Goal: Task Accomplishment & Management: Use online tool/utility

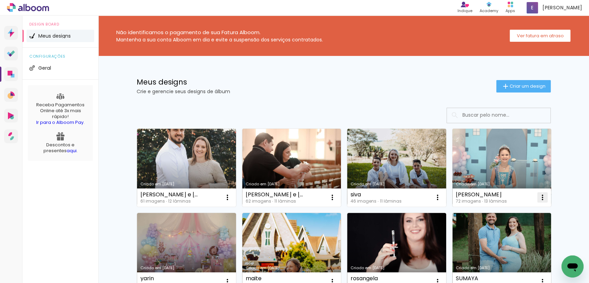
click at [538, 199] on iron-icon at bounding box center [542, 197] width 8 height 8
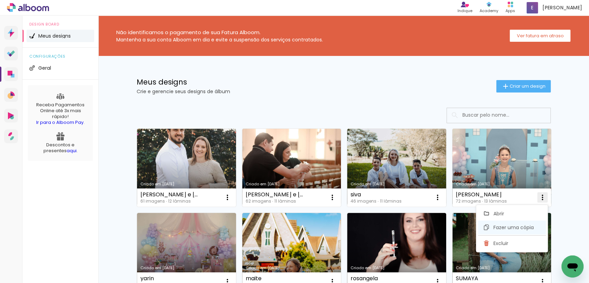
click at [492, 223] on paper-item "Fazer uma cópia" at bounding box center [512, 227] width 68 height 14
type input "Cópia de [PERSON_NAME]"
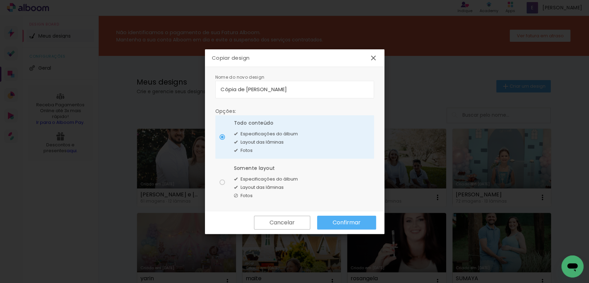
click at [315, 180] on paper-radio-button "Somente layout Especificações do álbum Layout das lâminas Fotos" at bounding box center [294, 181] width 159 height 43
type paper-radio-button "on"
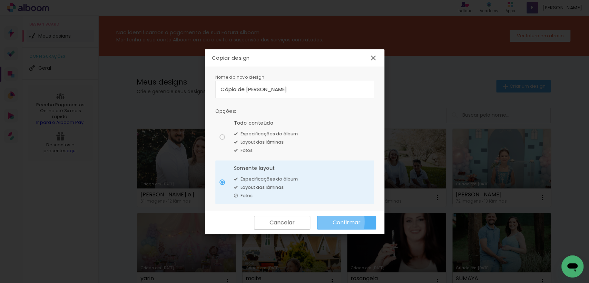
click at [331, 221] on paper-button "Confirmar" at bounding box center [346, 223] width 59 height 14
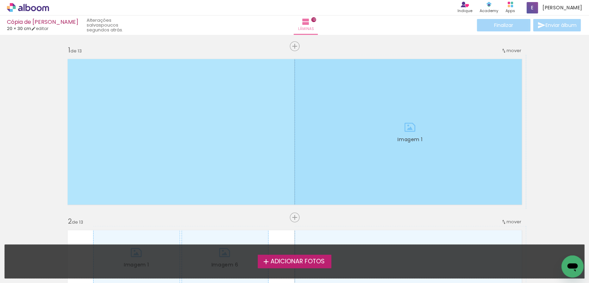
click at [293, 259] on span "Adicionar Fotos" at bounding box center [297, 261] width 54 height 6
click at [0, 0] on input "file" at bounding box center [0, 0] width 0 height 0
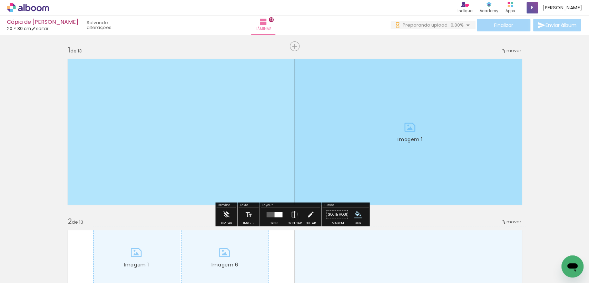
drag, startPoint x: 145, startPoint y: 108, endPoint x: 0, endPoint y: 96, distance: 145.0
click at [355, 214] on iron-icon "color picker" at bounding box center [358, 215] width 8 height 8
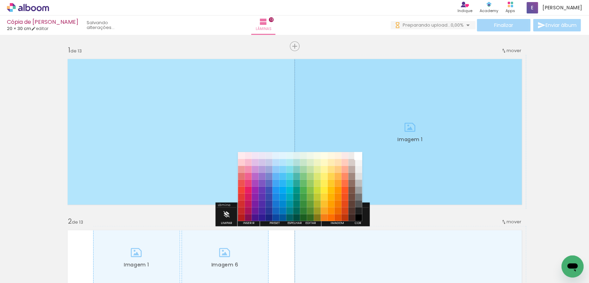
click at [358, 155] on paper-item "#ffffff" at bounding box center [358, 155] width 7 height 7
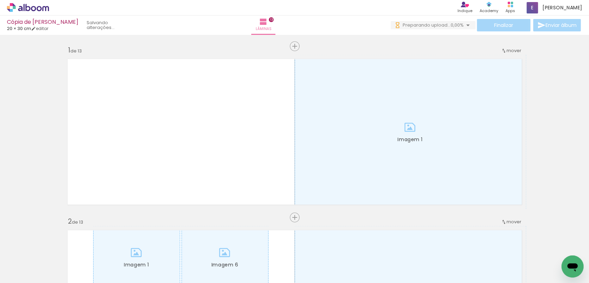
drag, startPoint x: 79, startPoint y: 263, endPoint x: 129, endPoint y: 167, distance: 108.0
click at [129, 167] on quentale-workspace at bounding box center [294, 141] width 589 height 283
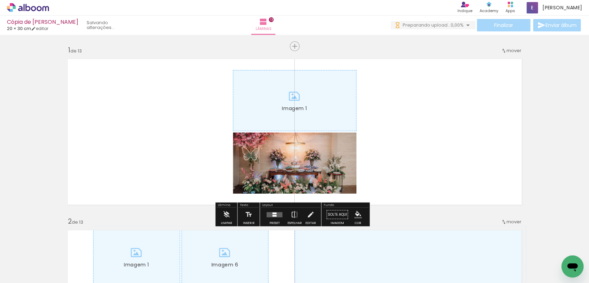
click at [114, 269] on div at bounding box center [108, 259] width 34 height 23
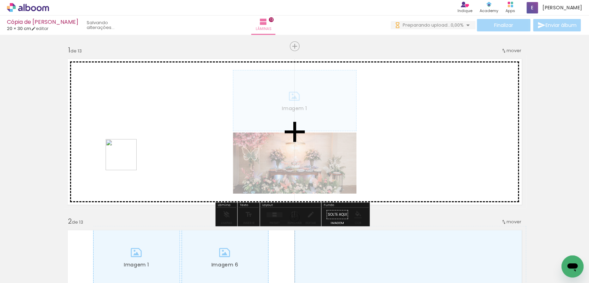
drag, startPoint x: 114, startPoint y: 269, endPoint x: 126, endPoint y: 160, distance: 110.0
click at [126, 160] on quentale-workspace at bounding box center [294, 141] width 589 height 283
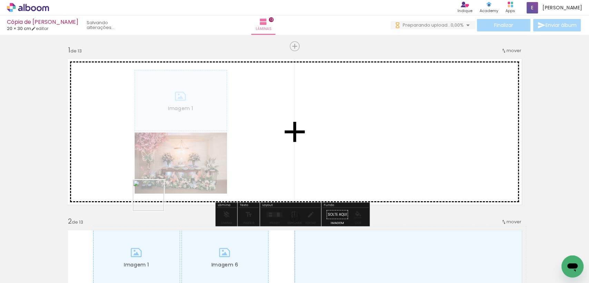
drag, startPoint x: 148, startPoint y: 268, endPoint x: 154, endPoint y: 200, distance: 67.5
click at [154, 200] on quentale-workspace at bounding box center [294, 141] width 589 height 283
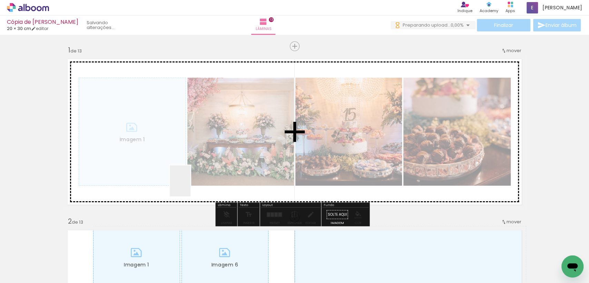
drag, startPoint x: 191, startPoint y: 262, endPoint x: 190, endPoint y: 186, distance: 75.9
click at [190, 186] on quentale-workspace at bounding box center [294, 141] width 589 height 283
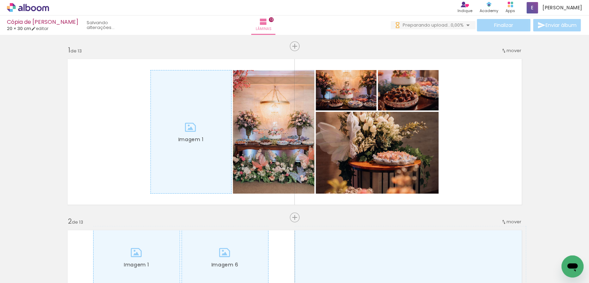
drag, startPoint x: 226, startPoint y: 259, endPoint x: 241, endPoint y: 129, distance: 130.9
click at [241, 129] on quentale-workspace at bounding box center [294, 141] width 589 height 283
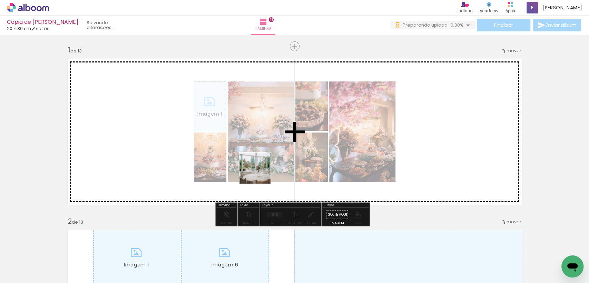
drag, startPoint x: 258, startPoint y: 261, endPoint x: 260, endPoint y: 174, distance: 87.3
click at [260, 174] on quentale-workspace at bounding box center [294, 141] width 589 height 283
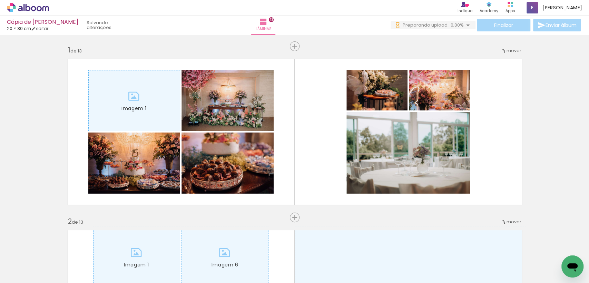
drag, startPoint x: 309, startPoint y: 261, endPoint x: 308, endPoint y: 180, distance: 80.7
click at [308, 180] on quentale-workspace at bounding box center [294, 141] width 589 height 283
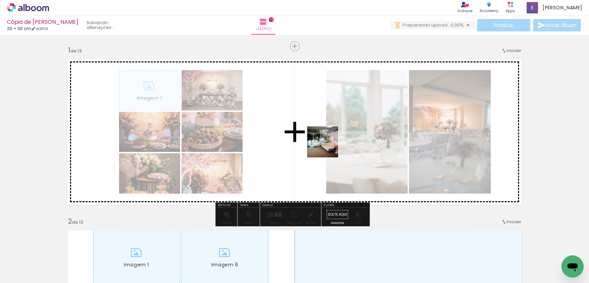
drag, startPoint x: 347, startPoint y: 254, endPoint x: 327, endPoint y: 146, distance: 110.4
click at [327, 146] on quentale-workspace at bounding box center [294, 141] width 589 height 283
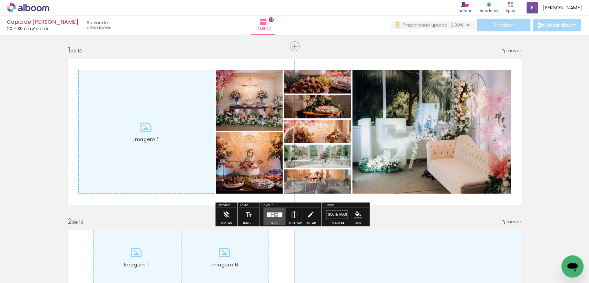
click at [273, 213] on quentale-layouter at bounding box center [274, 214] width 16 height 5
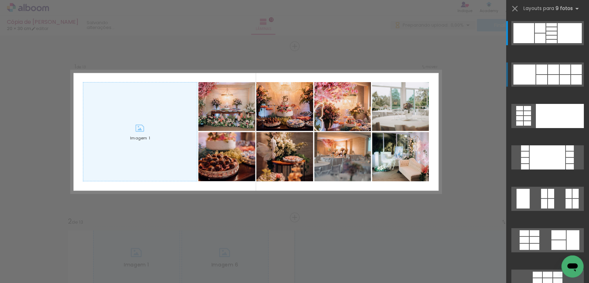
click at [560, 72] on div at bounding box center [565, 70] width 11 height 10
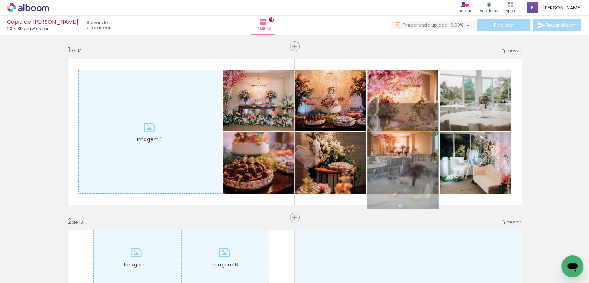
drag, startPoint x: 405, startPoint y: 167, endPoint x: 418, endPoint y: 160, distance: 14.2
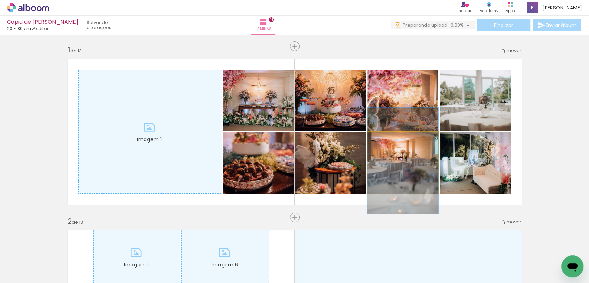
drag, startPoint x: 418, startPoint y: 160, endPoint x: 417, endPoint y: 166, distance: 5.6
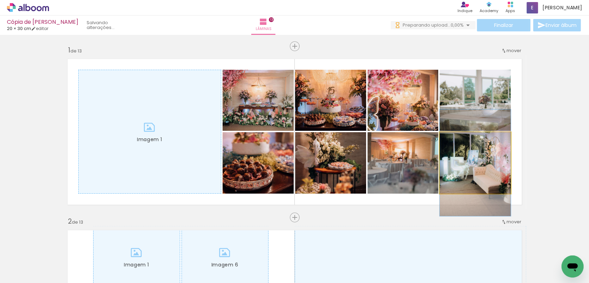
drag, startPoint x: 448, startPoint y: 167, endPoint x: 441, endPoint y: 167, distance: 7.2
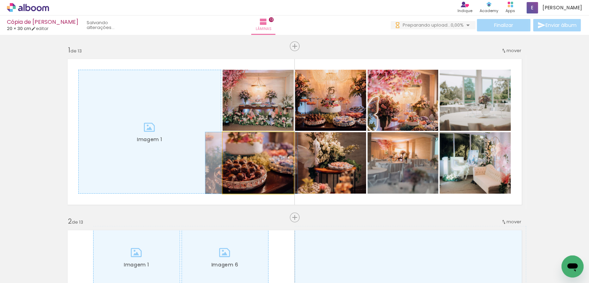
drag, startPoint x: 258, startPoint y: 179, endPoint x: 254, endPoint y: 191, distance: 12.3
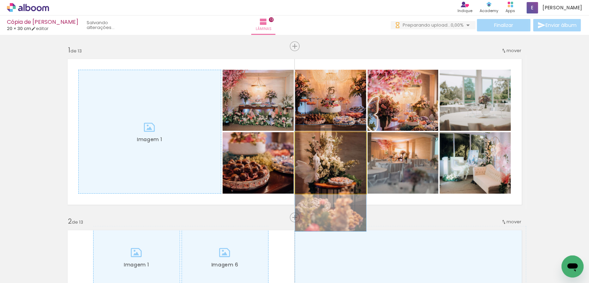
drag, startPoint x: 312, startPoint y: 156, endPoint x: 312, endPoint y: 171, distance: 14.8
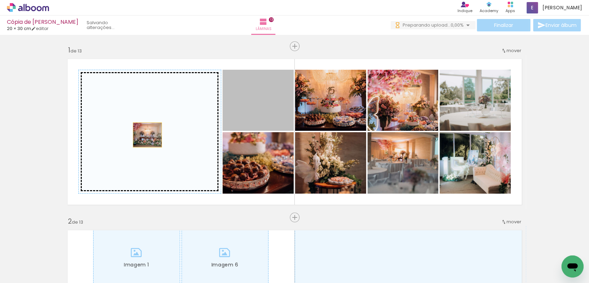
drag, startPoint x: 268, startPoint y: 113, endPoint x: 144, endPoint y: 135, distance: 125.5
click at [0, 0] on slot "Imagem 1" at bounding box center [0, 0] width 0 height 0
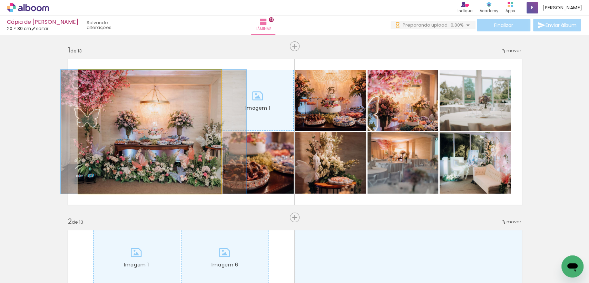
drag, startPoint x: 174, startPoint y: 131, endPoint x: 177, endPoint y: 133, distance: 4.5
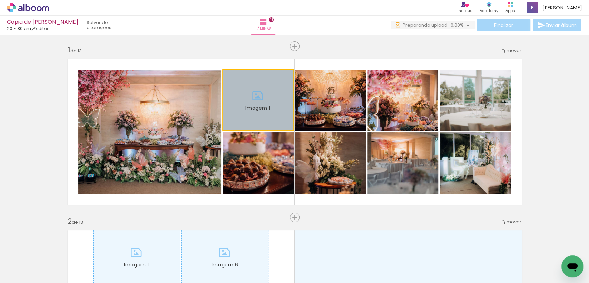
drag, startPoint x: 264, startPoint y: 115, endPoint x: 46, endPoint y: 113, distance: 218.4
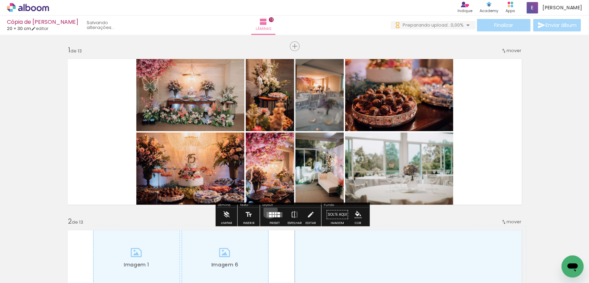
click at [268, 210] on div at bounding box center [274, 215] width 19 height 14
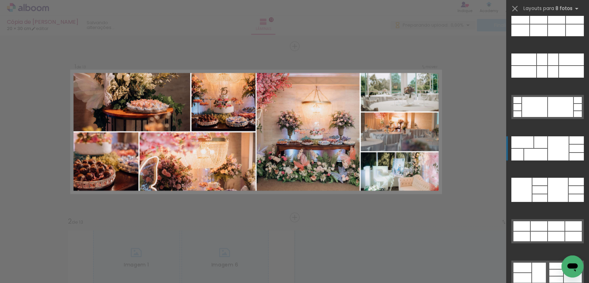
click at [563, 147] on div at bounding box center [558, 148] width 21 height 24
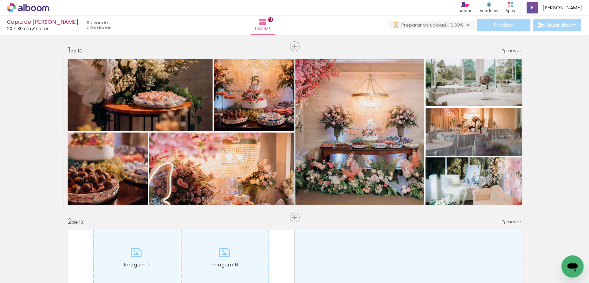
scroll to position [0, 6884]
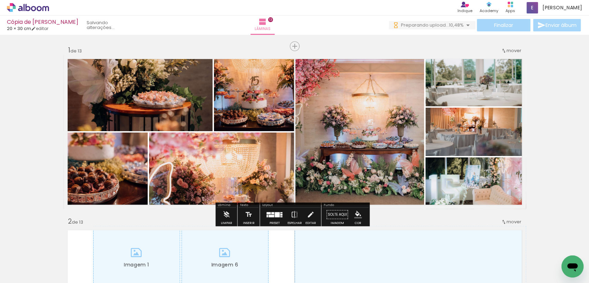
drag, startPoint x: 562, startPoint y: 250, endPoint x: 423, endPoint y: 155, distance: 167.8
click at [423, 155] on quentale-workspace at bounding box center [294, 141] width 589 height 283
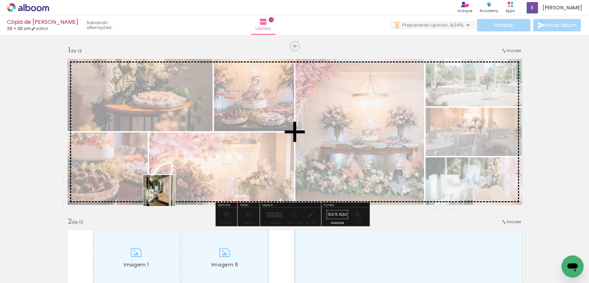
drag, startPoint x: 106, startPoint y: 269, endPoint x: 164, endPoint y: 196, distance: 93.5
click at [164, 196] on quentale-workspace at bounding box center [294, 141] width 589 height 283
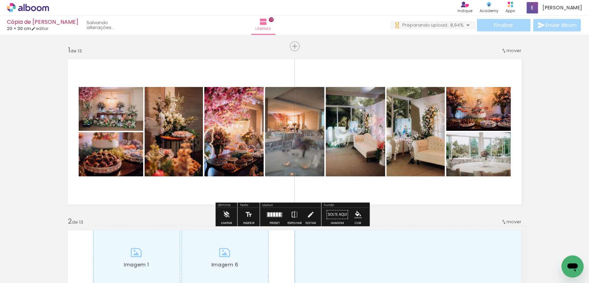
click at [283, 212] on paper-button "Preset" at bounding box center [274, 217] width 22 height 18
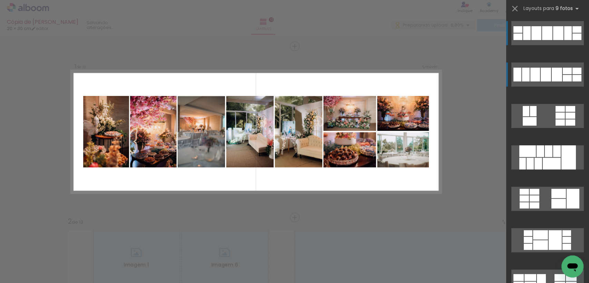
click at [545, 75] on div at bounding box center [546, 75] width 10 height 14
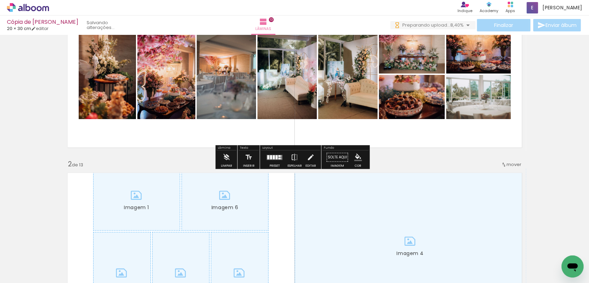
scroll to position [64, 0]
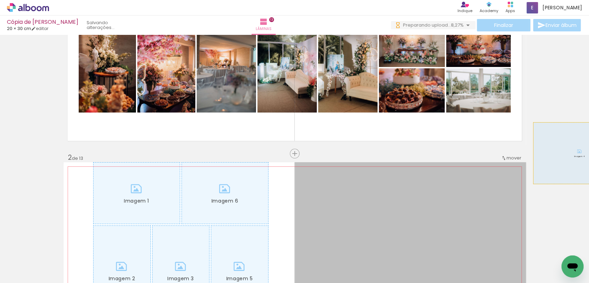
drag, startPoint x: 576, startPoint y: 153, endPoint x: 528, endPoint y: 169, distance: 50.9
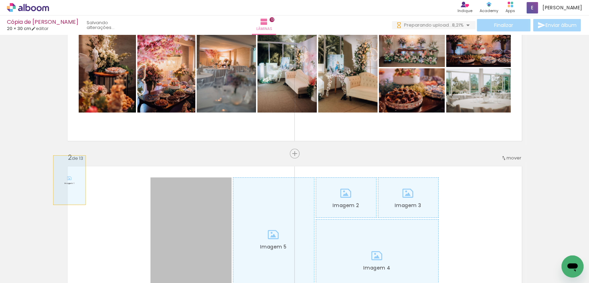
drag, startPoint x: 97, startPoint y: 187, endPoint x: 151, endPoint y: 190, distance: 54.6
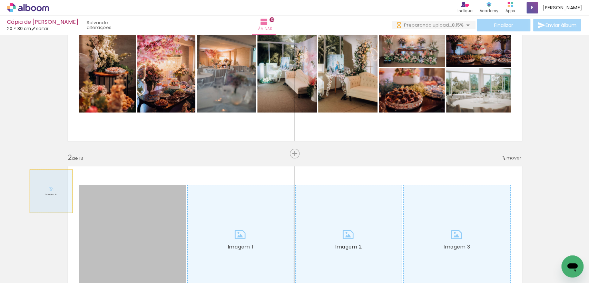
drag, startPoint x: 177, startPoint y: 211, endPoint x: 101, endPoint y: 193, distance: 77.3
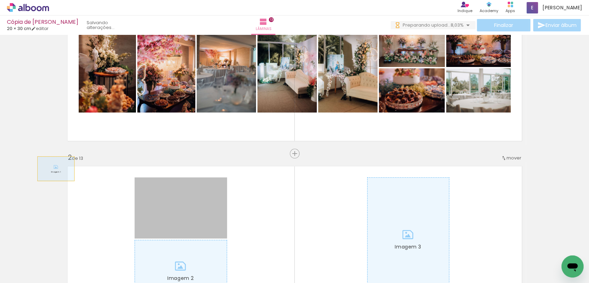
drag, startPoint x: 84, startPoint y: 182, endPoint x: 141, endPoint y: 193, distance: 57.6
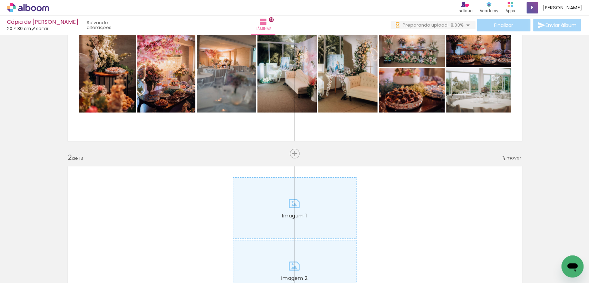
click at [161, 202] on quentale-layouter "Imagem 1 Imagem 2" at bounding box center [294, 239] width 462 height 154
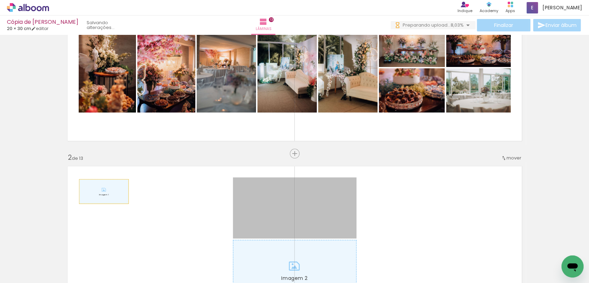
drag, startPoint x: 158, startPoint y: 198, endPoint x: 237, endPoint y: 192, distance: 79.6
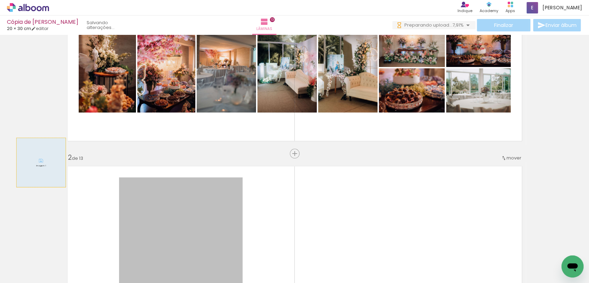
drag, startPoint x: 210, startPoint y: 207, endPoint x: 38, endPoint y: 162, distance: 178.1
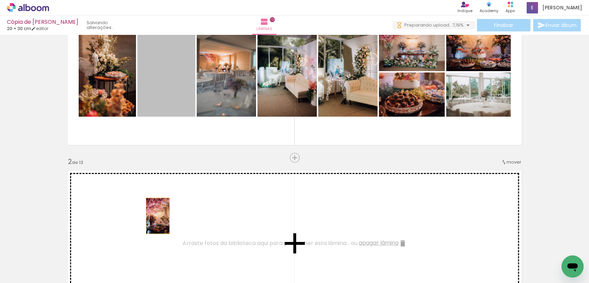
drag, startPoint x: 171, startPoint y: 177, endPoint x: 155, endPoint y: 211, distance: 38.7
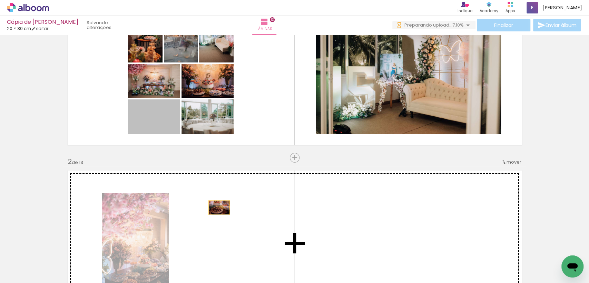
drag, startPoint x: 167, startPoint y: 119, endPoint x: 218, endPoint y: 217, distance: 110.8
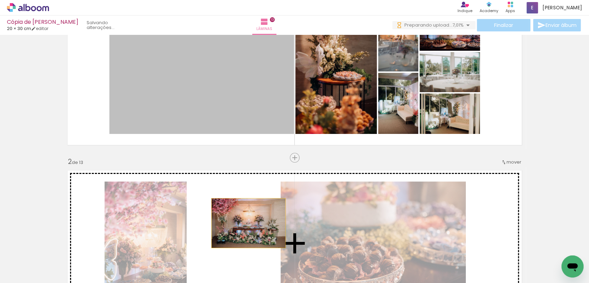
drag, startPoint x: 221, startPoint y: 107, endPoint x: 245, endPoint y: 223, distance: 118.5
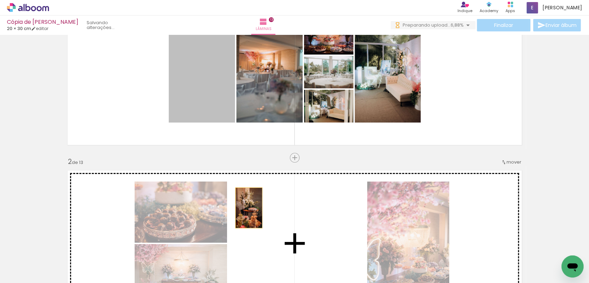
drag, startPoint x: 215, startPoint y: 91, endPoint x: 246, endPoint y: 208, distance: 120.2
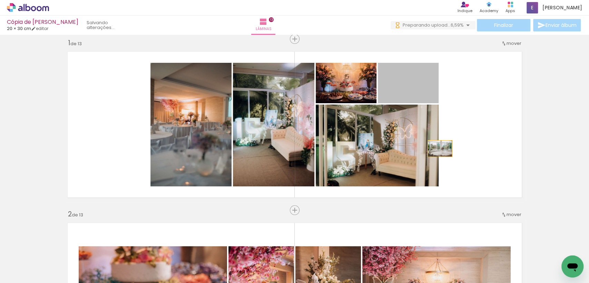
drag, startPoint x: 413, startPoint y: 85, endPoint x: 437, endPoint y: 148, distance: 67.6
click at [437, 148] on quentale-layouter "Imagem 1" at bounding box center [294, 125] width 462 height 154
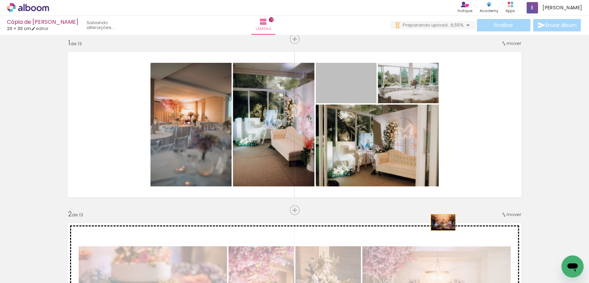
drag, startPoint x: 428, startPoint y: 184, endPoint x: 438, endPoint y: 225, distance: 42.1
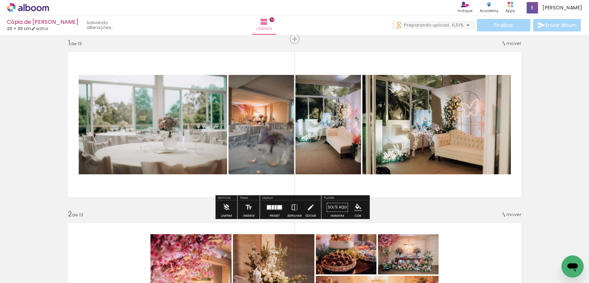
click at [275, 206] on quentale-layouter at bounding box center [274, 207] width 16 height 5
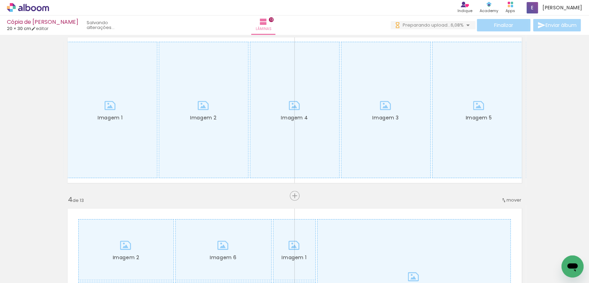
scroll to position [386, 0]
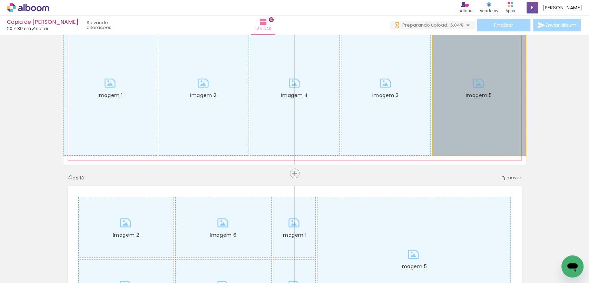
drag, startPoint x: 484, startPoint y: 104, endPoint x: 588, endPoint y: 68, distance: 110.2
click at [588, 68] on div "Inserir lâmina Imagem 1 1 de 13 Inserir lâmina 2 de 13 Inserir lâmina Imagem 1 …" at bounding box center [294, 159] width 589 height 248
drag, startPoint x: 520, startPoint y: 79, endPoint x: 442, endPoint y: 92, distance: 78.4
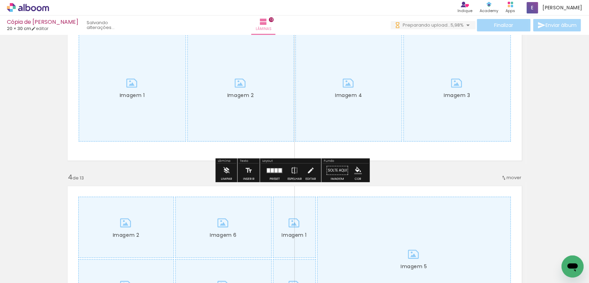
scroll to position [0, 0]
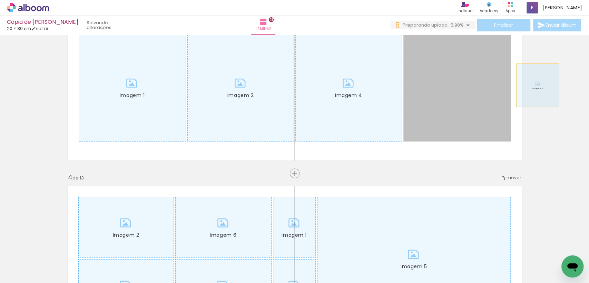
drag, startPoint x: 465, startPoint y: 89, endPoint x: 394, endPoint y: 94, distance: 71.2
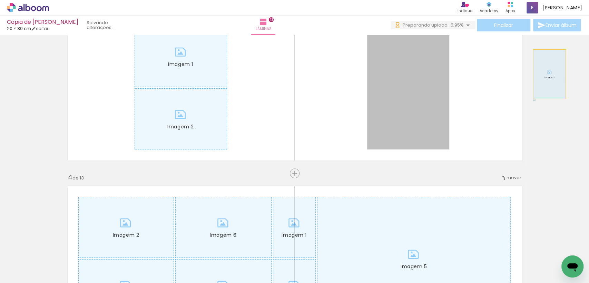
drag, startPoint x: 486, startPoint y: 87, endPoint x: 511, endPoint y: 86, distance: 24.8
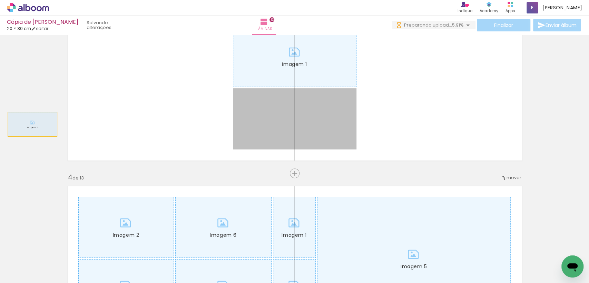
drag, startPoint x: 235, startPoint y: 124, endPoint x: 97, endPoint y: 100, distance: 139.6
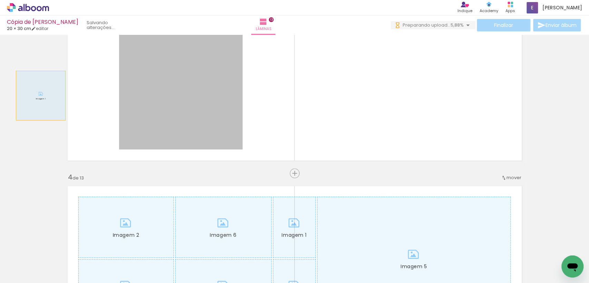
drag, startPoint x: 207, startPoint y: 87, endPoint x: 38, endPoint y: 95, distance: 169.2
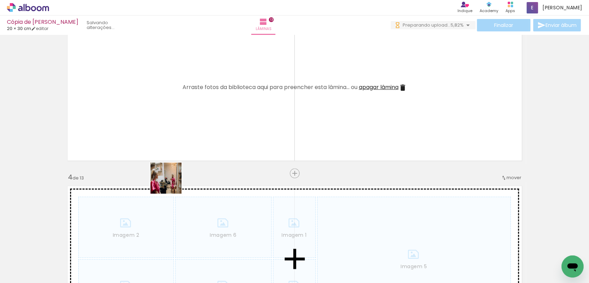
drag, startPoint x: 146, startPoint y: 253, endPoint x: 171, endPoint y: 183, distance: 74.0
click at [171, 183] on quentale-workspace at bounding box center [294, 141] width 589 height 283
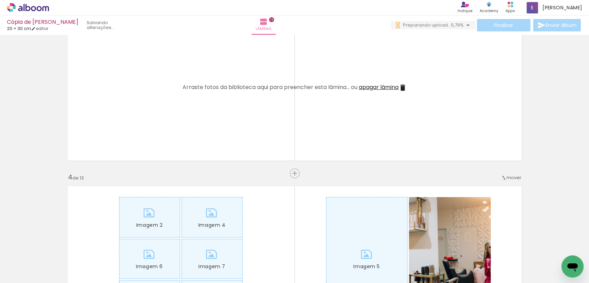
drag, startPoint x: 427, startPoint y: 218, endPoint x: 378, endPoint y: 122, distance: 108.5
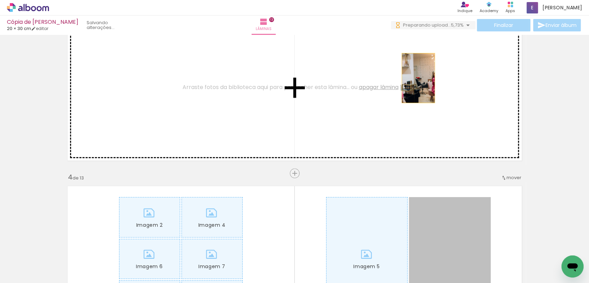
drag, startPoint x: 455, startPoint y: 220, endPoint x: 413, endPoint y: 76, distance: 150.5
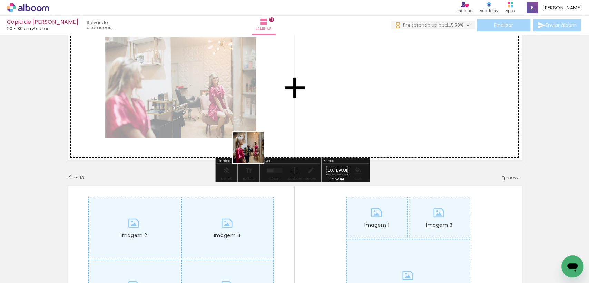
drag, startPoint x: 182, startPoint y: 262, endPoint x: 235, endPoint y: 244, distance: 55.5
click at [254, 152] on quentale-workspace at bounding box center [294, 141] width 589 height 283
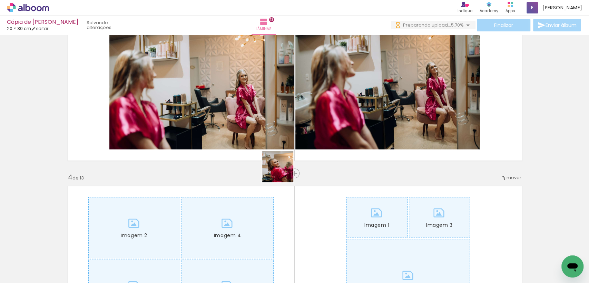
drag, startPoint x: 283, startPoint y: 172, endPoint x: 288, endPoint y: 167, distance: 7.1
click at [288, 167] on quentale-workspace at bounding box center [294, 141] width 589 height 283
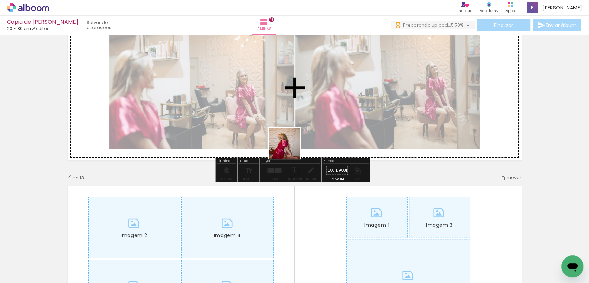
drag, startPoint x: 258, startPoint y: 263, endPoint x: 290, endPoint y: 145, distance: 122.7
click at [290, 145] on quentale-workspace at bounding box center [294, 141] width 589 height 283
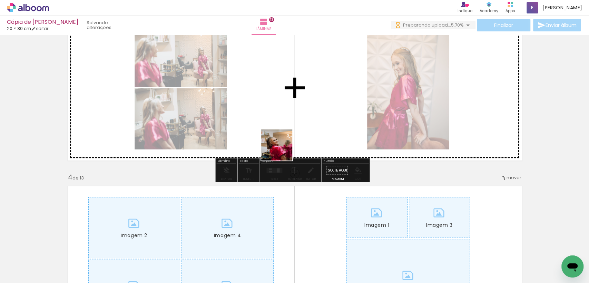
drag, startPoint x: 218, startPoint y: 261, endPoint x: 301, endPoint y: 243, distance: 85.1
click at [284, 148] on quentale-workspace at bounding box center [294, 141] width 589 height 283
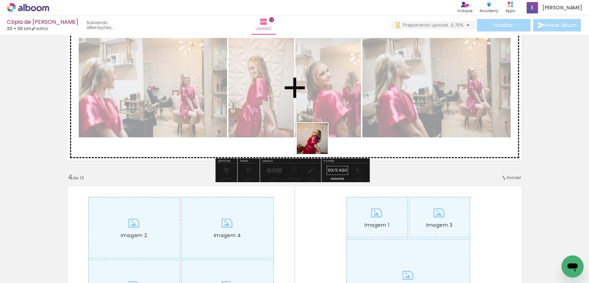
drag, startPoint x: 296, startPoint y: 256, endPoint x: 317, endPoint y: 142, distance: 115.5
click at [317, 142] on quentale-workspace at bounding box center [294, 141] width 589 height 283
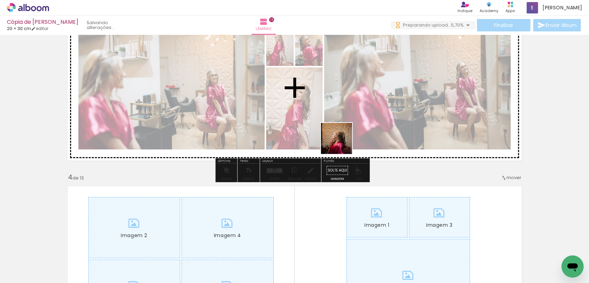
drag, startPoint x: 335, startPoint y: 254, endPoint x: 342, endPoint y: 144, distance: 110.6
click at [342, 144] on quentale-workspace at bounding box center [294, 141] width 589 height 283
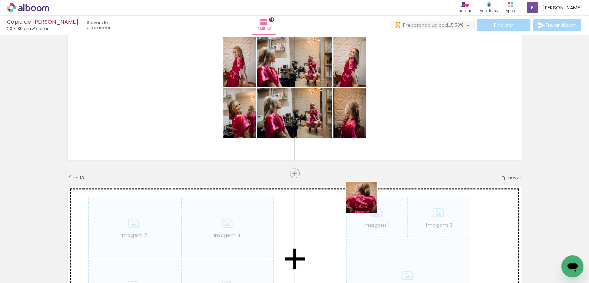
drag, startPoint x: 371, startPoint y: 257, endPoint x: 368, endPoint y: 184, distance: 73.2
click at [368, 184] on quentale-workspace at bounding box center [294, 141] width 589 height 283
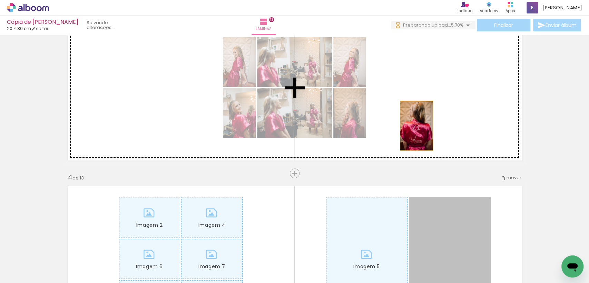
drag, startPoint x: 432, startPoint y: 221, endPoint x: 554, endPoint y: 103, distance: 170.0
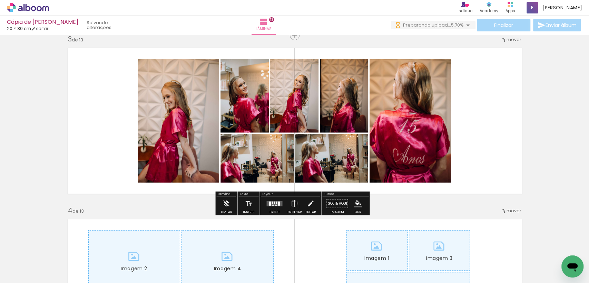
scroll to position [344, 0]
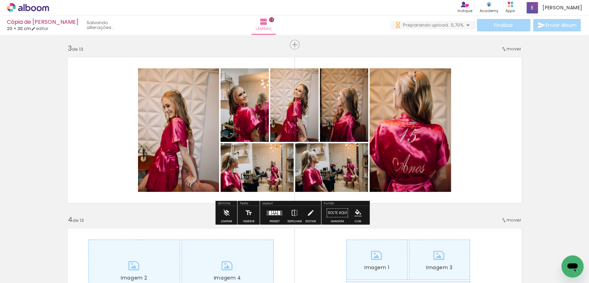
click at [269, 213] on quentale-layouter at bounding box center [274, 212] width 16 height 5
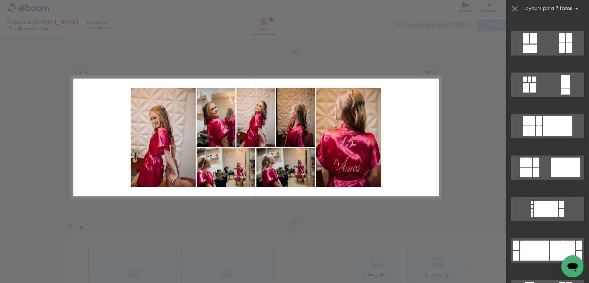
scroll to position [1076, 0]
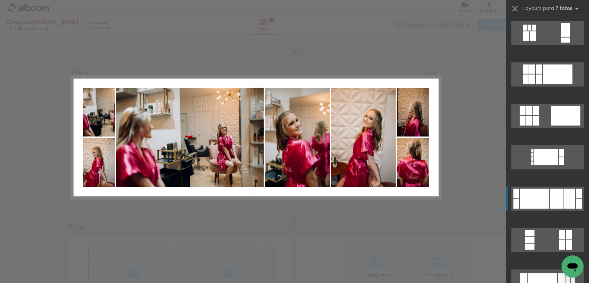
click at [552, 192] on div at bounding box center [556, 199] width 13 height 20
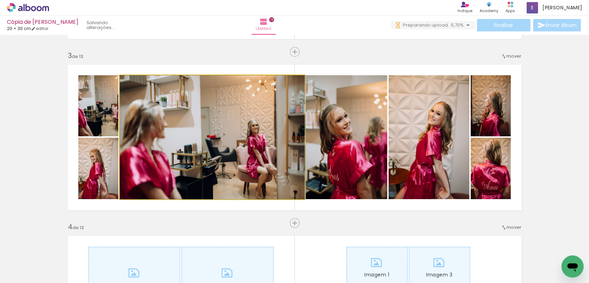
drag, startPoint x: 205, startPoint y: 158, endPoint x: 211, endPoint y: 160, distance: 6.8
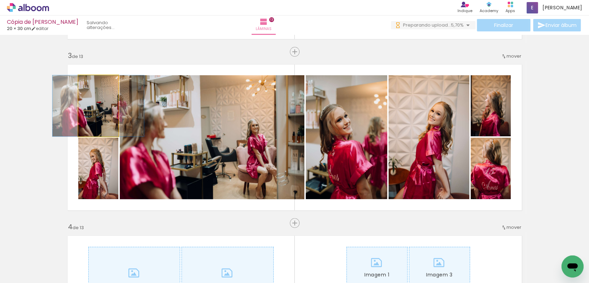
drag, startPoint x: 102, startPoint y: 112, endPoint x: 184, endPoint y: 135, distance: 84.9
click at [0, 0] on slot at bounding box center [0, 0] width 0 height 0
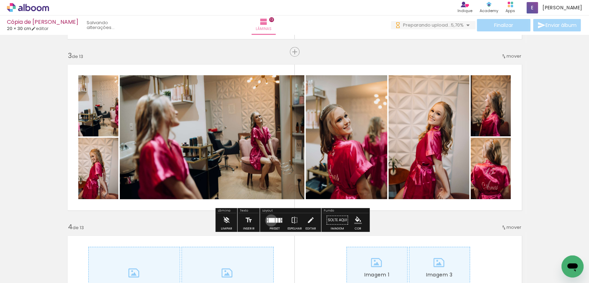
click at [269, 220] on div at bounding box center [271, 220] width 6 height 4
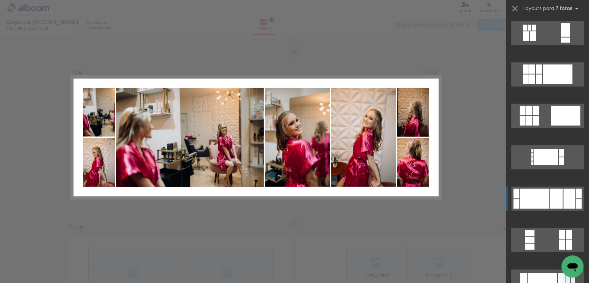
scroll to position [1242, 0]
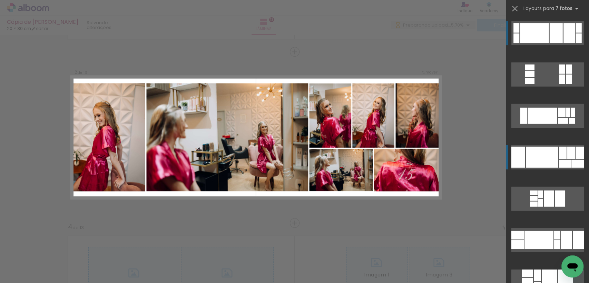
click at [549, 159] on div at bounding box center [542, 157] width 32 height 21
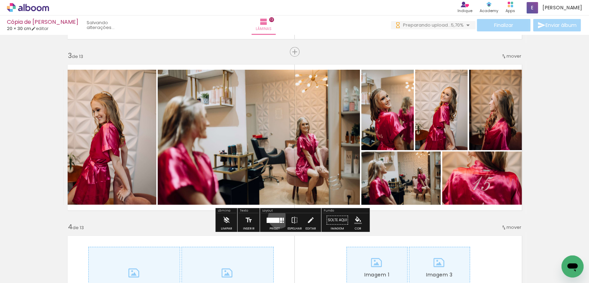
click at [277, 217] on div at bounding box center [273, 219] width 12 height 5
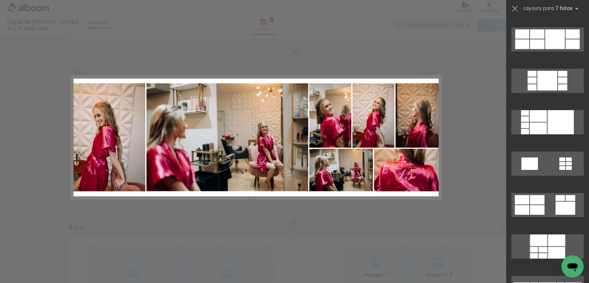
scroll to position [5266, 0]
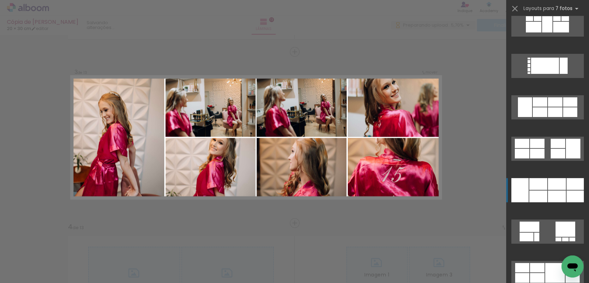
click at [566, 187] on div at bounding box center [574, 184] width 17 height 12
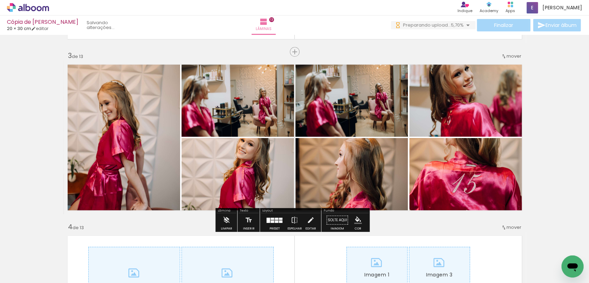
scroll to position [0, 277]
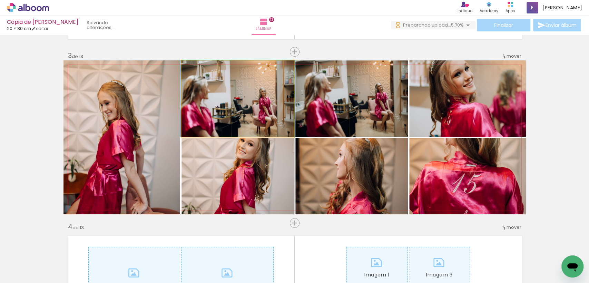
click at [254, 96] on quentale-photo at bounding box center [237, 98] width 112 height 76
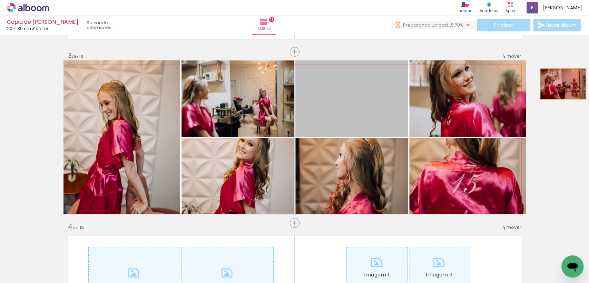
drag, startPoint x: 360, startPoint y: 95, endPoint x: 559, endPoint y: 84, distance: 199.3
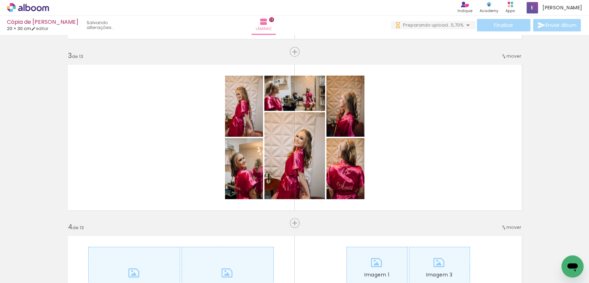
click at [163, 244] on iron-icon at bounding box center [163, 245] width 7 height 7
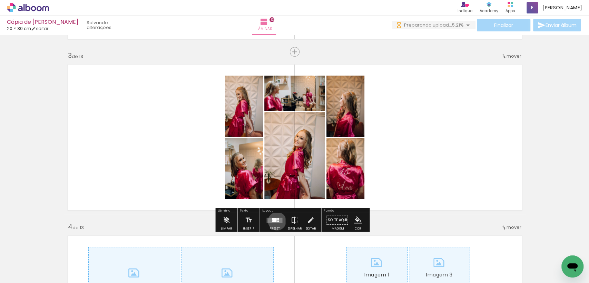
click at [277, 221] on div at bounding box center [278, 221] width 2 height 2
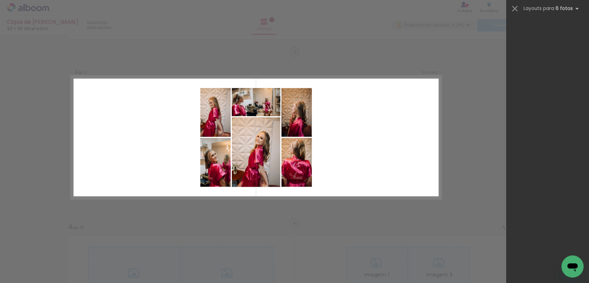
scroll to position [2396, 0]
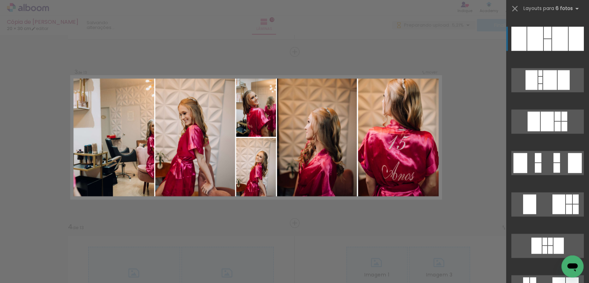
click at [565, 41] on quentale-layouter at bounding box center [547, 39] width 72 height 24
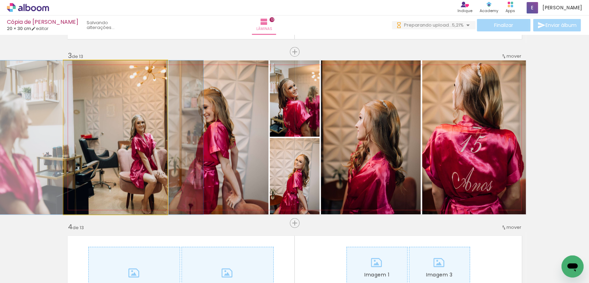
drag, startPoint x: 136, startPoint y: 119, endPoint x: 107, endPoint y: 116, distance: 28.5
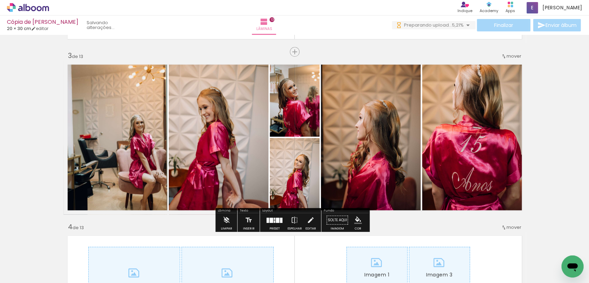
click at [107, 116] on quentale-photo at bounding box center [115, 137] width 104 height 154
click at [271, 220] on quentale-layouter at bounding box center [274, 219] width 16 height 5
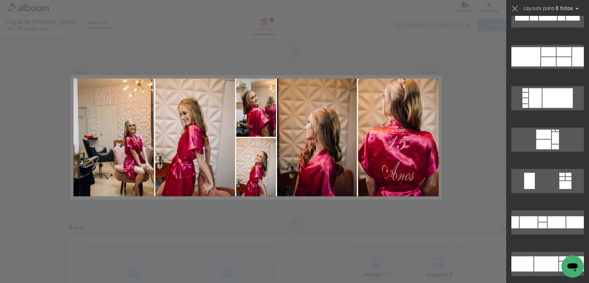
scroll to position [13346, 0]
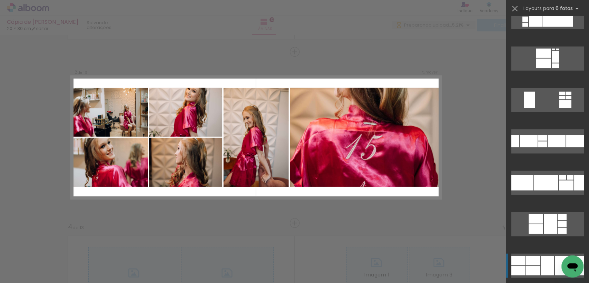
click at [533, 265] on div at bounding box center [532, 260] width 15 height 9
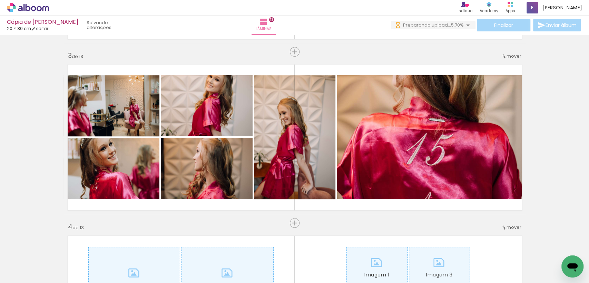
scroll to position [0, 6927]
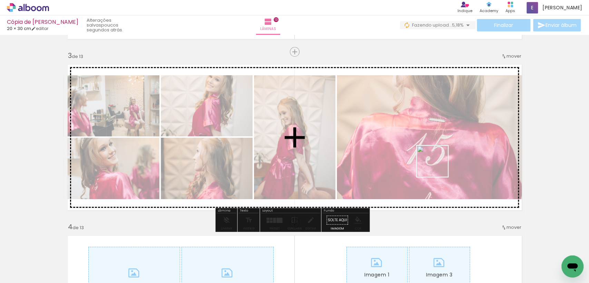
drag, startPoint x: 555, startPoint y: 257, endPoint x: 409, endPoint y: 139, distance: 187.7
click at [409, 139] on quentale-workspace at bounding box center [294, 141] width 589 height 283
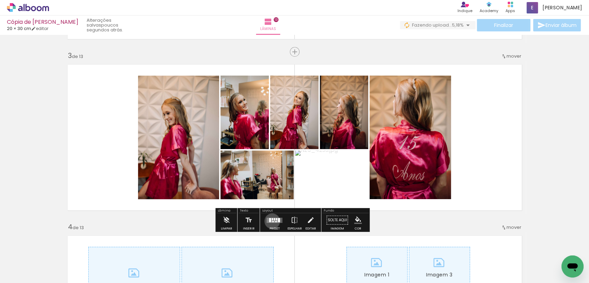
click at [271, 221] on div at bounding box center [272, 221] width 2 height 1
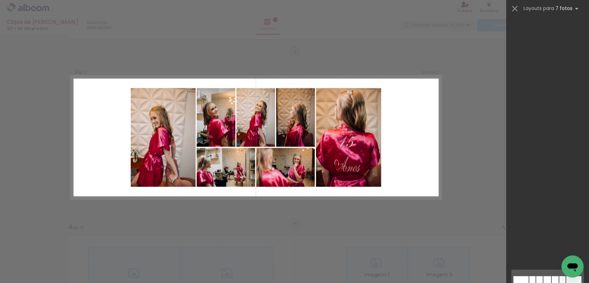
scroll to position [486, 0]
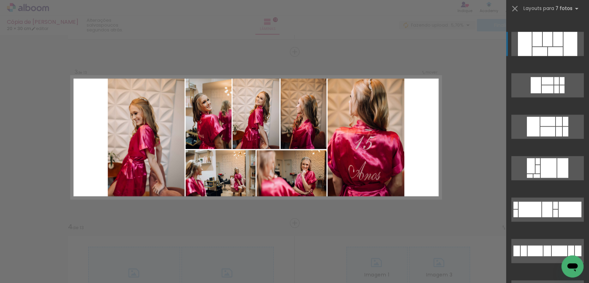
click at [556, 46] on quentale-layouter at bounding box center [547, 44] width 72 height 24
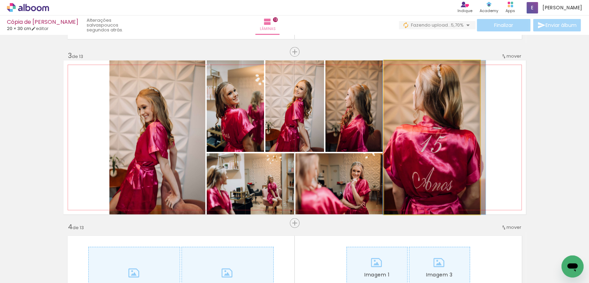
drag, startPoint x: 424, startPoint y: 108, endPoint x: 426, endPoint y: 125, distance: 16.4
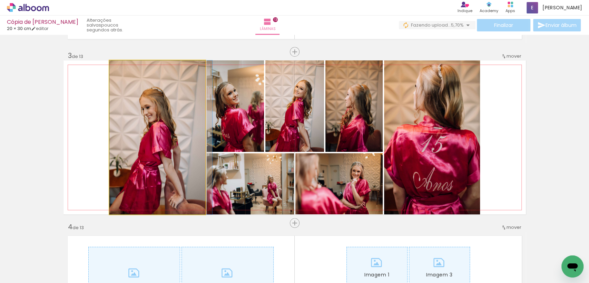
drag, startPoint x: 173, startPoint y: 152, endPoint x: 180, endPoint y: 152, distance: 6.6
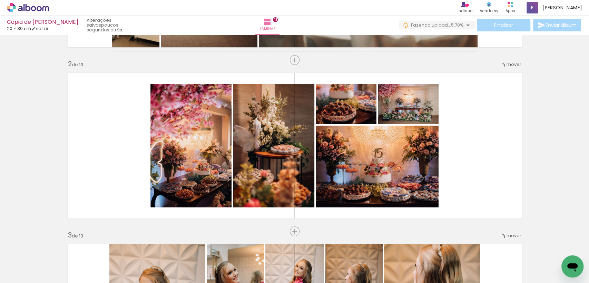
scroll to position [170, 0]
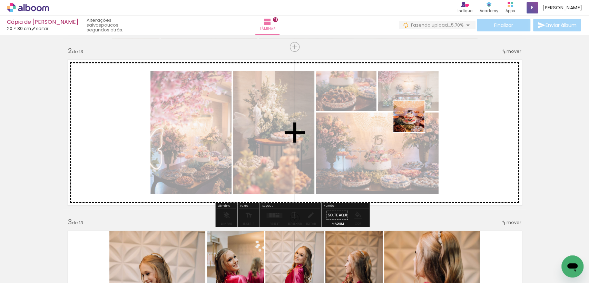
drag, startPoint x: 529, startPoint y: 255, endPoint x: 586, endPoint y: 92, distance: 172.8
click at [415, 122] on quentale-workspace at bounding box center [294, 141] width 589 height 283
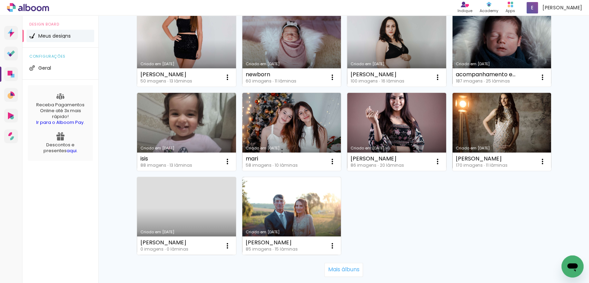
scroll to position [457, 0]
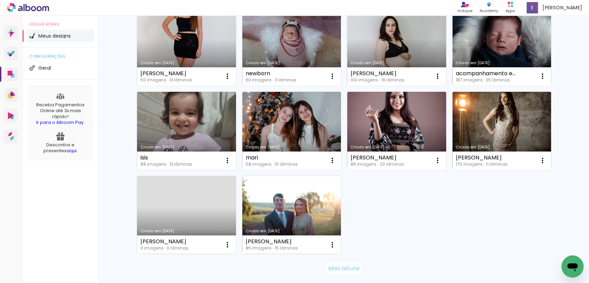
click at [0, 0] on slot "Mais álbuns" at bounding box center [0, 0] width 0 height 0
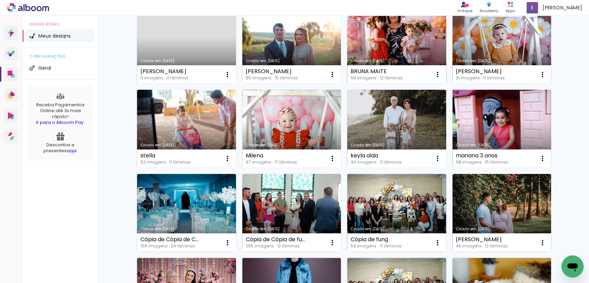
scroll to position [626, 0]
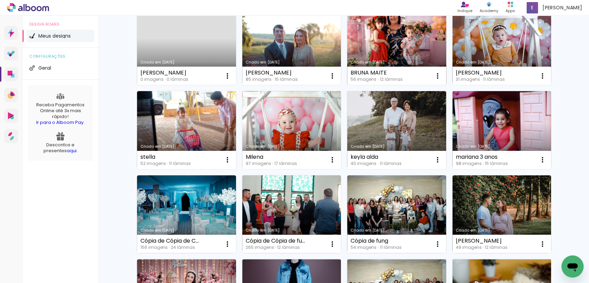
click at [387, 215] on link "Criado em [DATE]" at bounding box center [396, 214] width 99 height 78
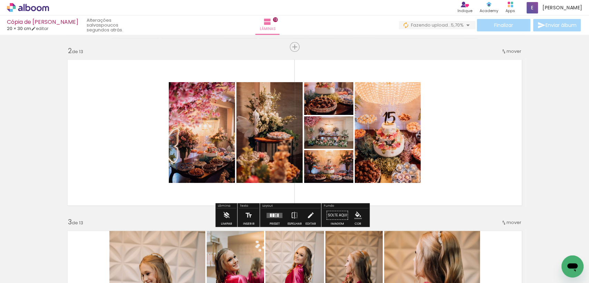
scroll to position [0, 6927]
click at [273, 216] on div at bounding box center [273, 214] width 2 height 3
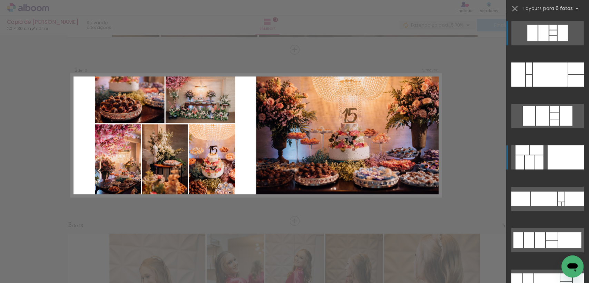
scroll to position [166, 0]
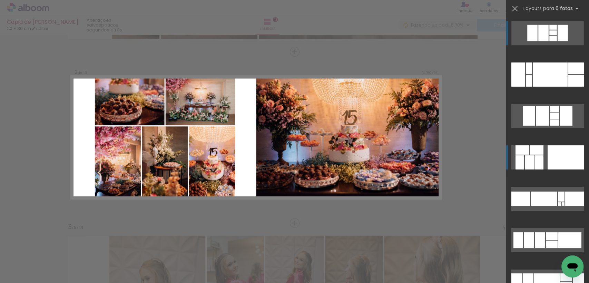
click at [524, 154] on div at bounding box center [521, 149] width 13 height 9
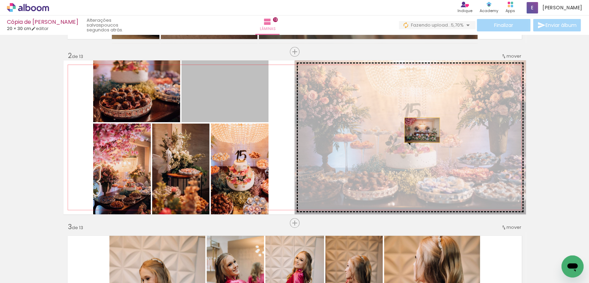
drag, startPoint x: 235, startPoint y: 105, endPoint x: 419, endPoint y: 130, distance: 186.4
click at [0, 0] on slot at bounding box center [0, 0] width 0 height 0
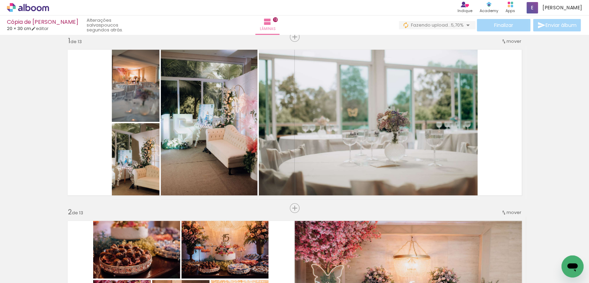
scroll to position [0, 0]
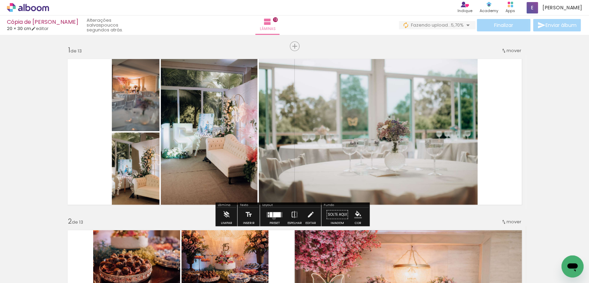
click at [272, 217] on div at bounding box center [274, 215] width 19 height 14
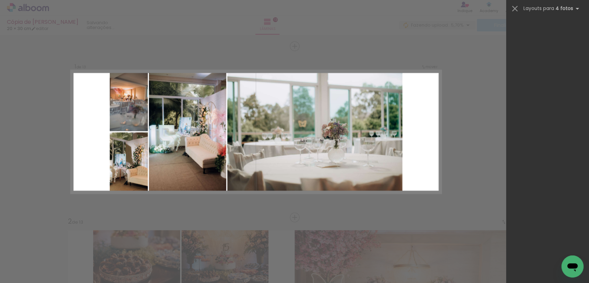
scroll to position [5969, 0]
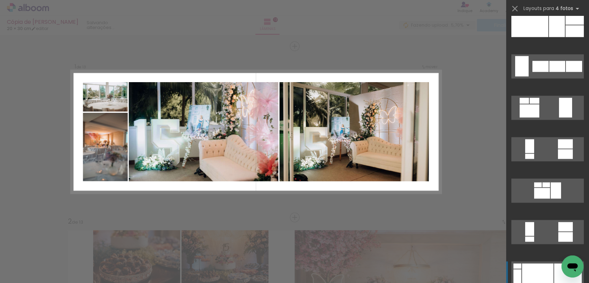
click at [517, 268] on quentale-layouter at bounding box center [547, 273] width 72 height 24
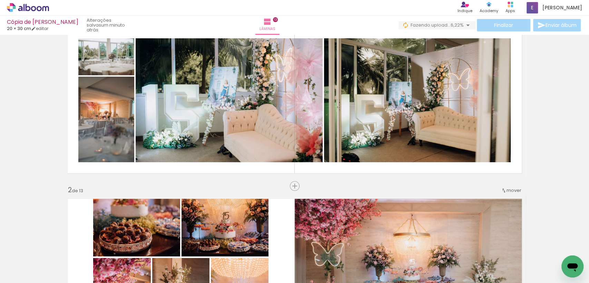
scroll to position [28, 0]
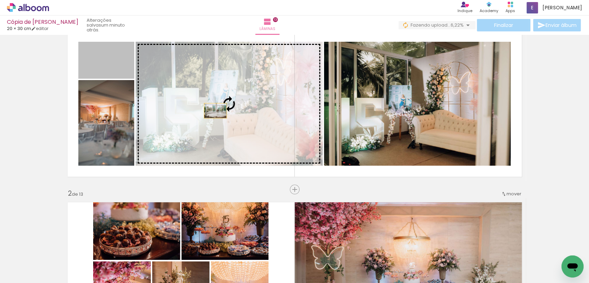
drag, startPoint x: 114, startPoint y: 57, endPoint x: 212, endPoint y: 110, distance: 111.8
click at [0, 0] on slot "Imagem 1" at bounding box center [0, 0] width 0 height 0
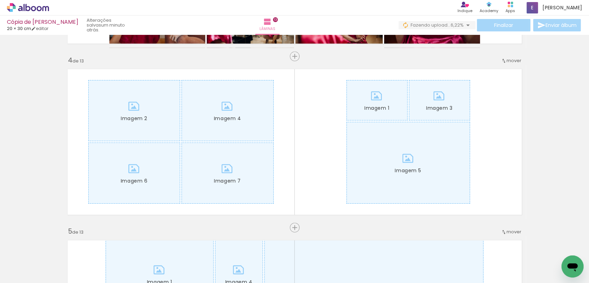
scroll to position [542, 0]
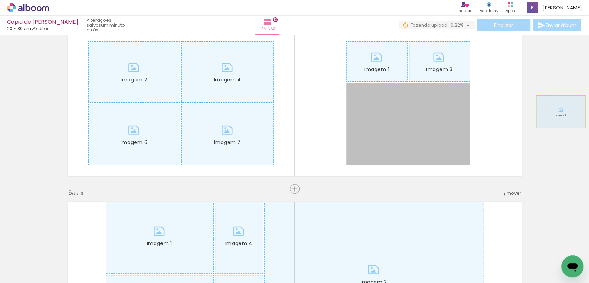
drag, startPoint x: 439, startPoint y: 126, endPoint x: 557, endPoint y: 111, distance: 119.2
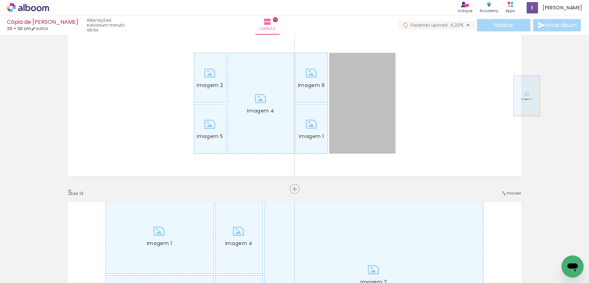
drag, startPoint x: 384, startPoint y: 84, endPoint x: 534, endPoint y: 97, distance: 151.3
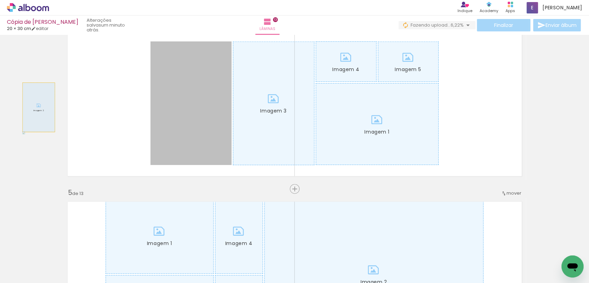
drag, startPoint x: 206, startPoint y: 107, endPoint x: 174, endPoint y: 96, distance: 33.9
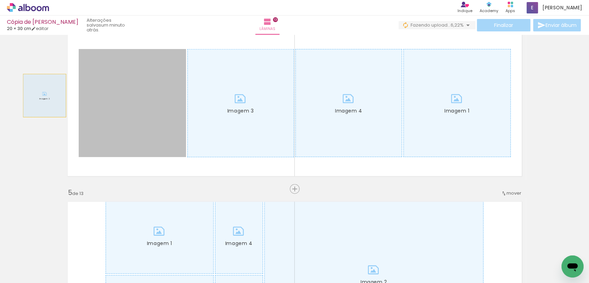
drag, startPoint x: 177, startPoint y: 97, endPoint x: 41, endPoint y: 95, distance: 135.2
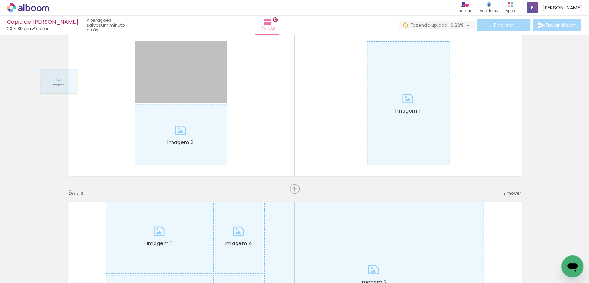
drag, startPoint x: 153, startPoint y: 97, endPoint x: 56, endPoint y: 81, distance: 98.5
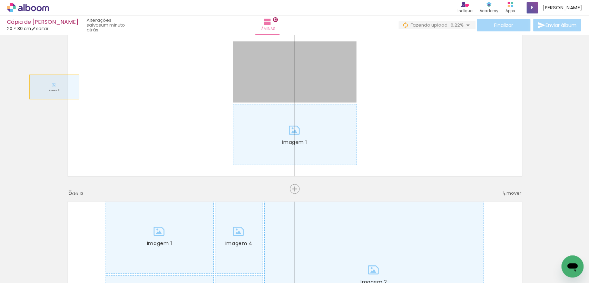
drag, startPoint x: 257, startPoint y: 71, endPoint x: 235, endPoint y: 88, distance: 27.6
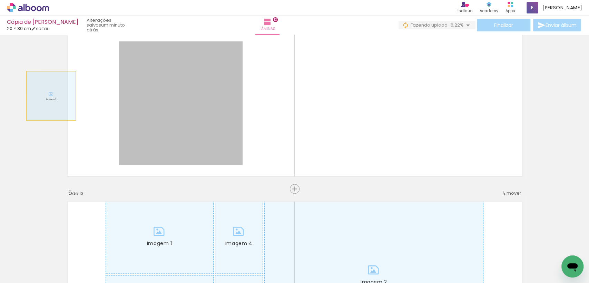
drag, startPoint x: 198, startPoint y: 103, endPoint x: 43, endPoint y: 95, distance: 154.7
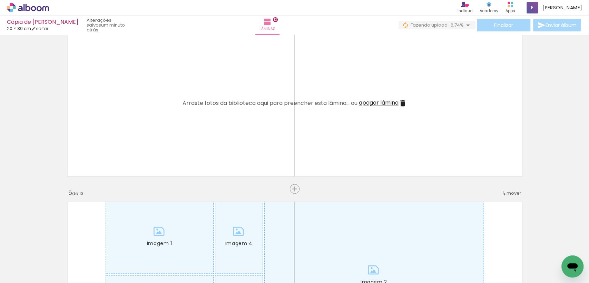
scroll to position [0, 397]
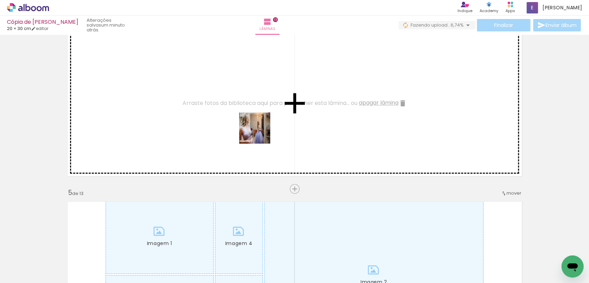
drag, startPoint x: 256, startPoint y: 259, endPoint x: 287, endPoint y: 236, distance: 38.5
click at [260, 132] on quentale-workspace at bounding box center [294, 141] width 589 height 283
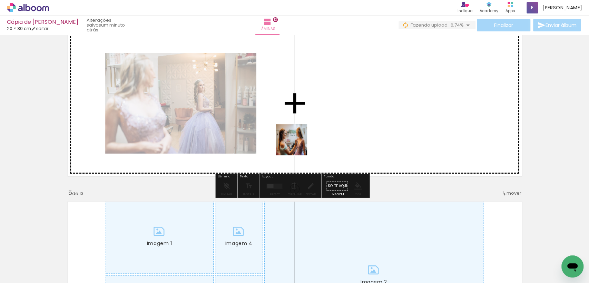
drag, startPoint x: 286, startPoint y: 253, endPoint x: 300, endPoint y: 133, distance: 120.9
click at [300, 133] on quentale-workspace at bounding box center [294, 141] width 589 height 283
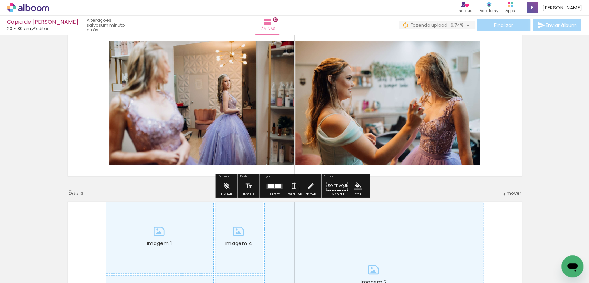
drag, startPoint x: 334, startPoint y: 257, endPoint x: 344, endPoint y: 155, distance: 102.6
click at [344, 155] on quentale-workspace at bounding box center [294, 141] width 589 height 283
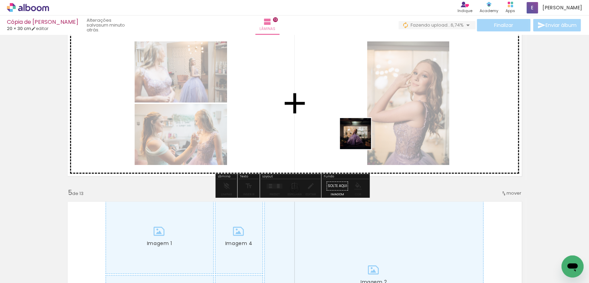
drag, startPoint x: 360, startPoint y: 139, endPoint x: 406, endPoint y: 231, distance: 103.4
click at [360, 138] on quentale-workspace at bounding box center [294, 141] width 589 height 283
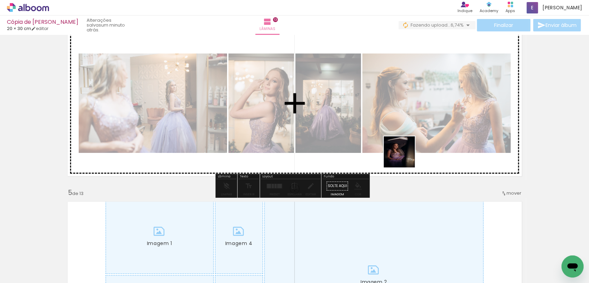
drag, startPoint x: 411, startPoint y: 258, endPoint x: 442, endPoint y: 272, distance: 34.1
click at [409, 129] on quentale-workspace at bounding box center [294, 141] width 589 height 283
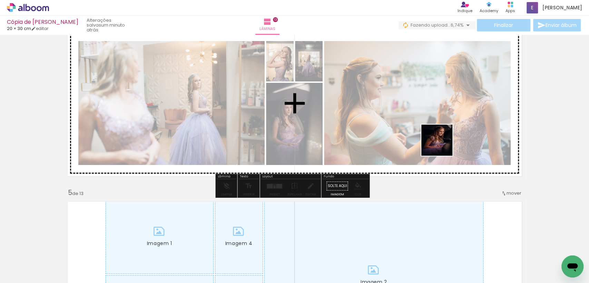
drag, startPoint x: 441, startPoint y: 210, endPoint x: 480, endPoint y: 237, distance: 47.2
click at [442, 146] on quentale-workspace at bounding box center [294, 141] width 589 height 283
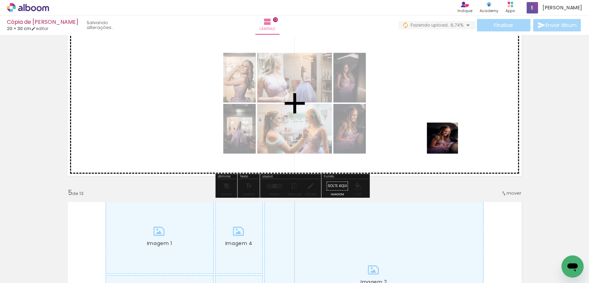
drag, startPoint x: 447, startPoint y: 143, endPoint x: 318, endPoint y: 175, distance: 133.3
click at [440, 130] on quentale-workspace at bounding box center [294, 141] width 589 height 283
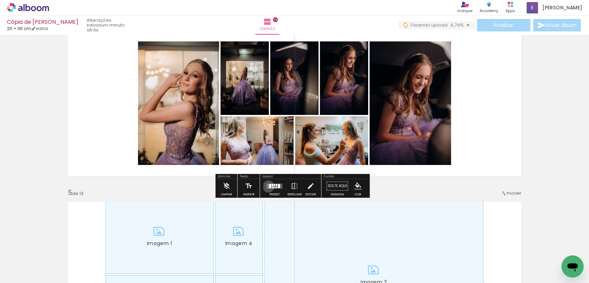
click at [267, 186] on quentale-layouter at bounding box center [274, 185] width 16 height 5
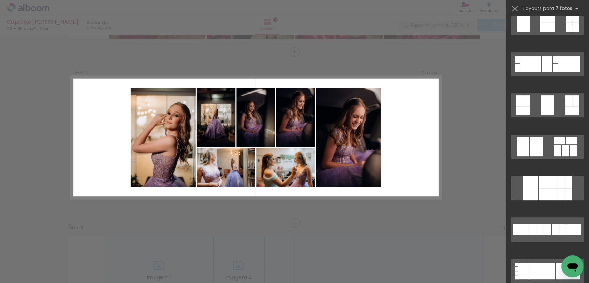
scroll to position [0, 0]
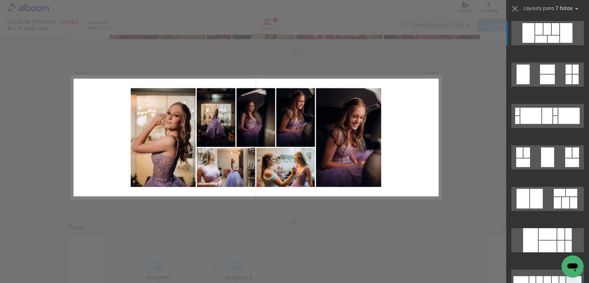
click at [561, 33] on div at bounding box center [566, 33] width 12 height 20
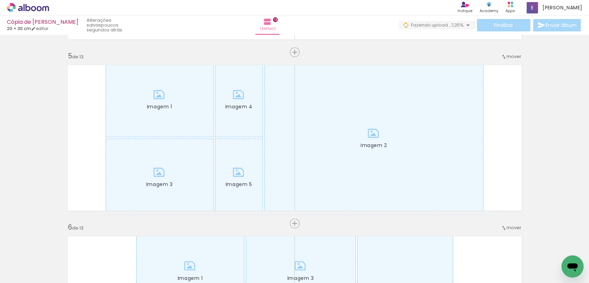
scroll to position [685, 0]
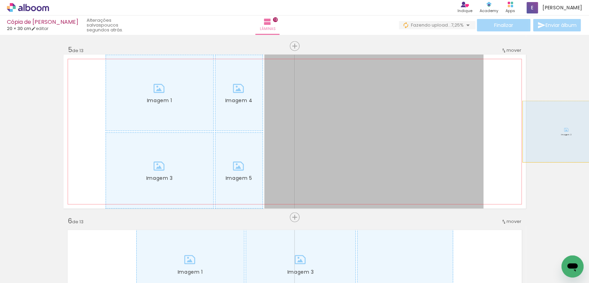
drag, startPoint x: 411, startPoint y: 145, endPoint x: 561, endPoint y: 130, distance: 150.8
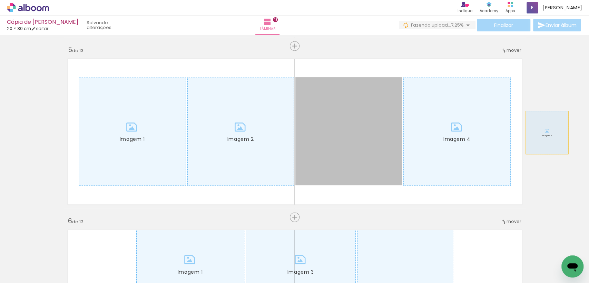
drag, startPoint x: 381, startPoint y: 141, endPoint x: 544, endPoint y: 132, distance: 163.4
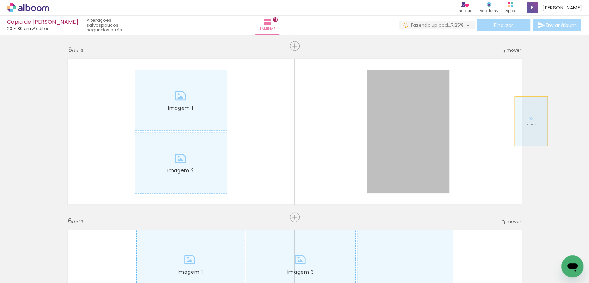
drag, startPoint x: 381, startPoint y: 144, endPoint x: 548, endPoint y: 121, distance: 168.9
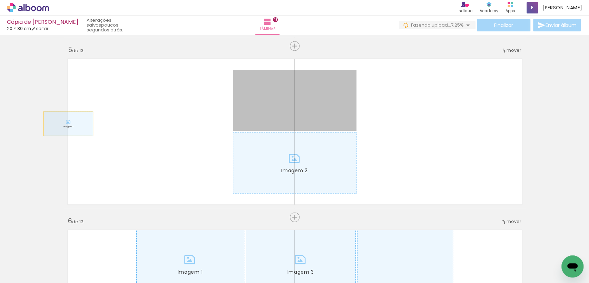
drag, startPoint x: 271, startPoint y: 128, endPoint x: 44, endPoint y: 116, distance: 228.0
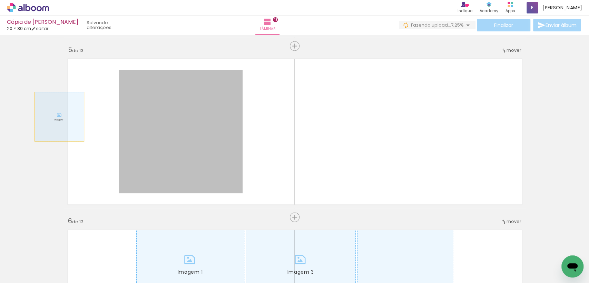
drag, startPoint x: 163, startPoint y: 137, endPoint x: 57, endPoint y: 117, distance: 108.5
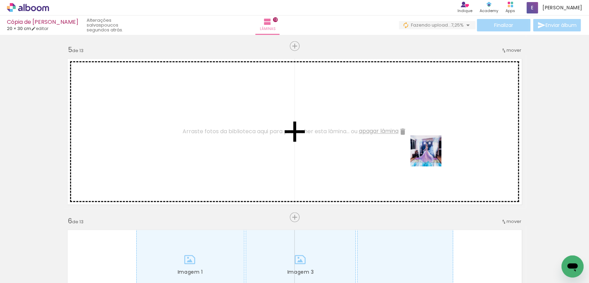
drag, startPoint x: 530, startPoint y: 257, endPoint x: 427, endPoint y: 155, distance: 145.1
click at [427, 155] on quentale-workspace at bounding box center [294, 141] width 589 height 283
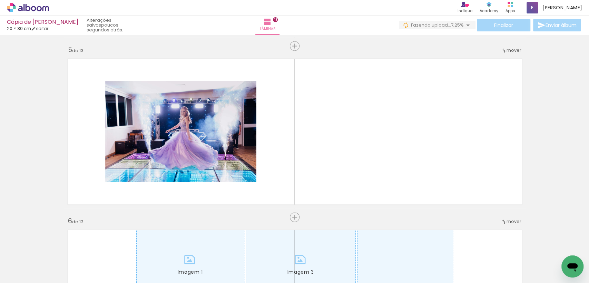
click at [557, 260] on div at bounding box center [560, 259] width 34 height 23
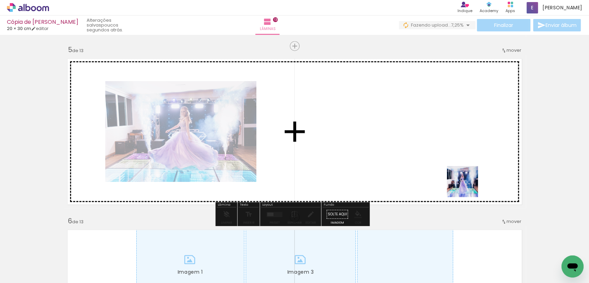
drag, startPoint x: 557, startPoint y: 260, endPoint x: 460, endPoint y: 179, distance: 126.9
click at [460, 179] on quentale-workspace at bounding box center [294, 141] width 589 height 283
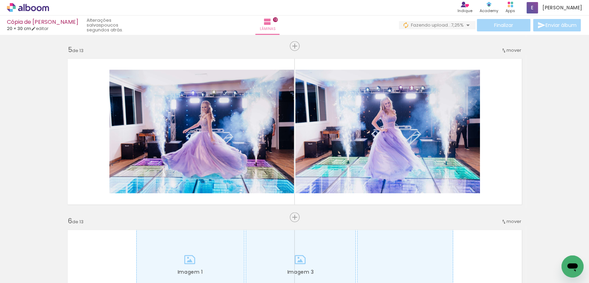
scroll to position [0, 722]
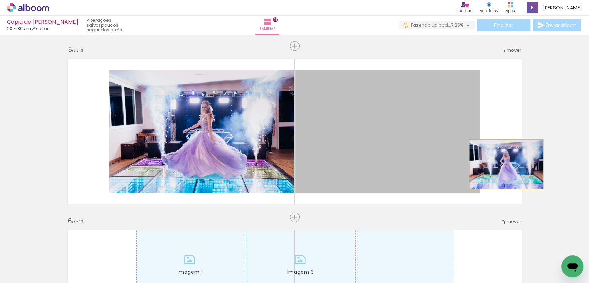
drag, startPoint x: 407, startPoint y: 166, endPoint x: 503, endPoint y: 164, distance: 96.3
click at [503, 164] on quentale-layouter at bounding box center [294, 132] width 462 height 154
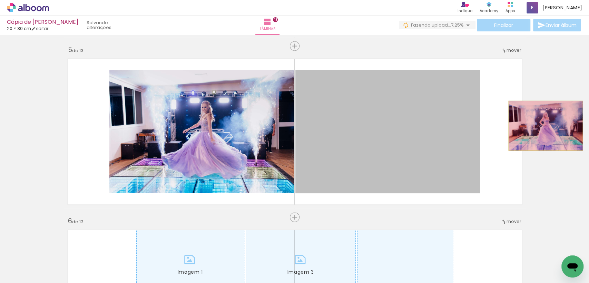
drag, startPoint x: 367, startPoint y: 150, endPoint x: 543, endPoint y: 126, distance: 177.6
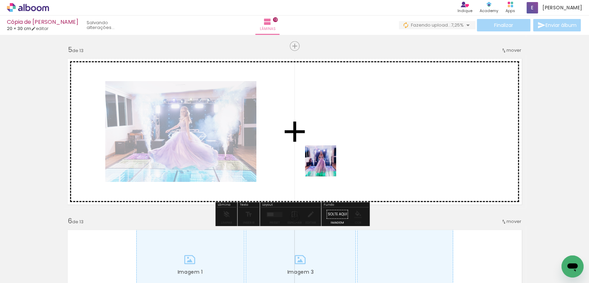
drag, startPoint x: 276, startPoint y: 260, endPoint x: 338, endPoint y: 150, distance: 126.2
click at [338, 150] on quentale-workspace at bounding box center [294, 141] width 589 height 283
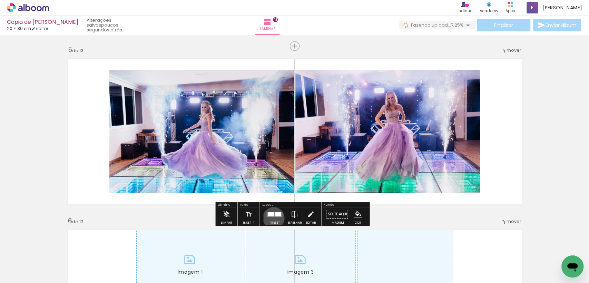
click at [272, 217] on div at bounding box center [274, 214] width 19 height 14
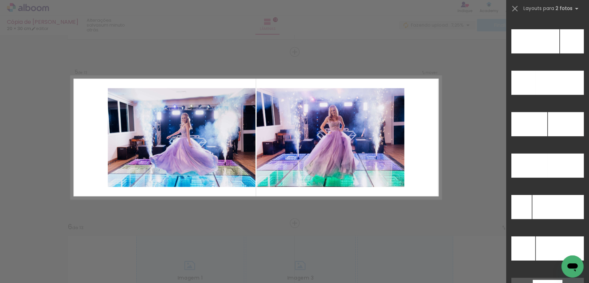
scroll to position [3111, 0]
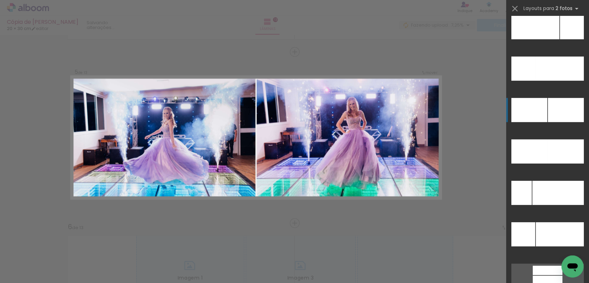
click at [548, 113] on div at bounding box center [566, 110] width 36 height 24
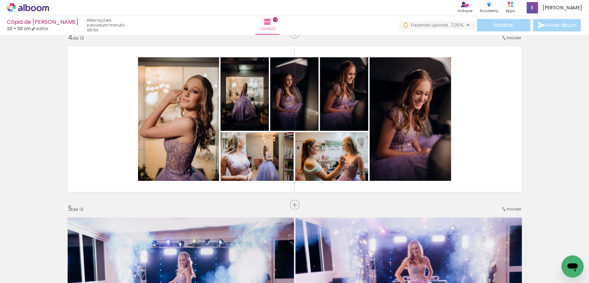
scroll to position [519, 0]
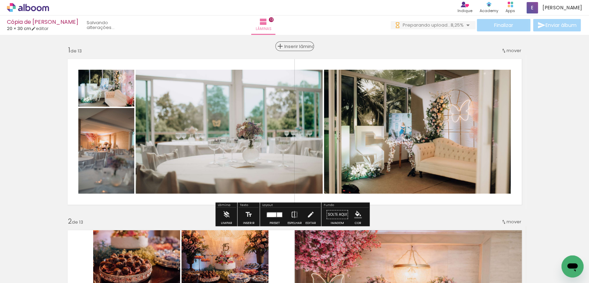
click at [290, 45] on div "Inserir lâmina" at bounding box center [294, 46] width 37 height 8
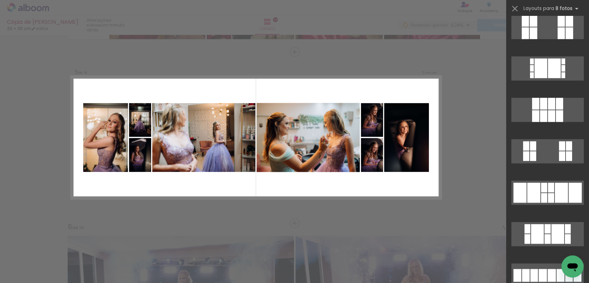
scroll to position [651, 0]
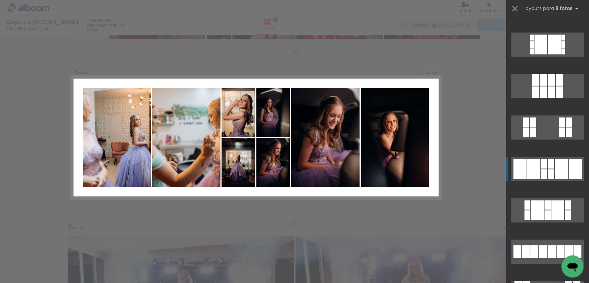
click at [556, 167] on div at bounding box center [561, 169] width 13 height 20
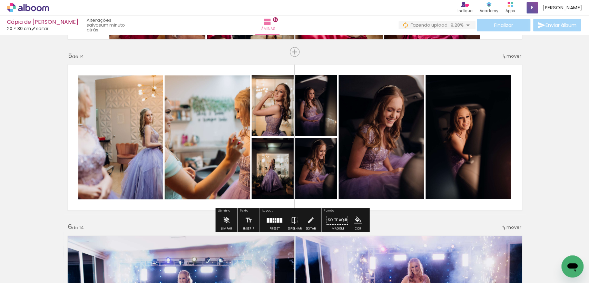
click at [276, 226] on div at bounding box center [274, 220] width 19 height 14
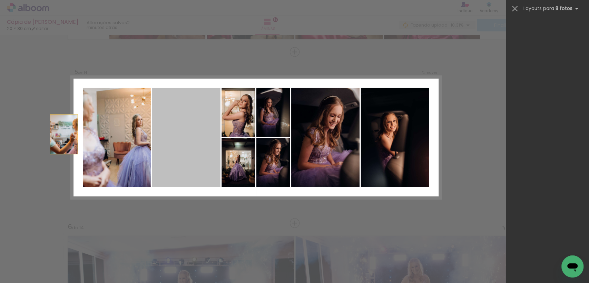
scroll to position [787, 0]
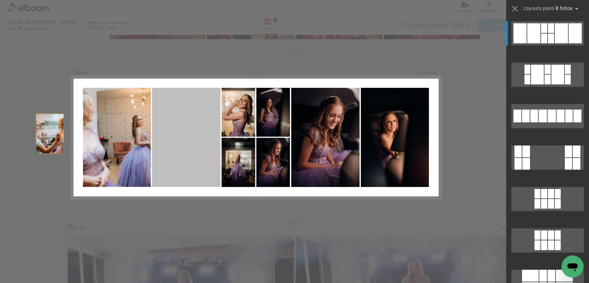
drag, startPoint x: 201, startPoint y: 109, endPoint x: 29, endPoint y: 108, distance: 172.1
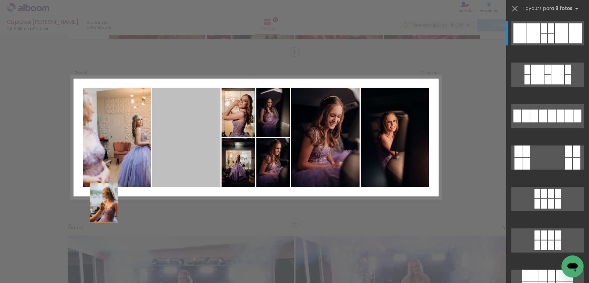
drag, startPoint x: 189, startPoint y: 124, endPoint x: 80, endPoint y: 220, distance: 144.7
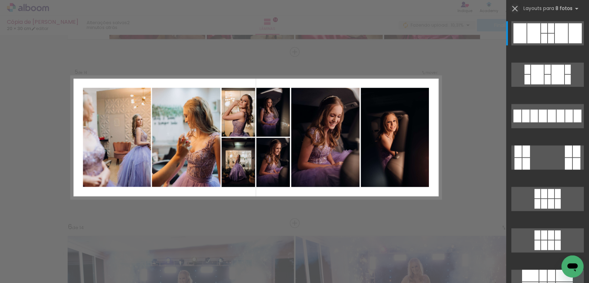
click at [513, 6] on iron-icon at bounding box center [515, 9] width 10 height 10
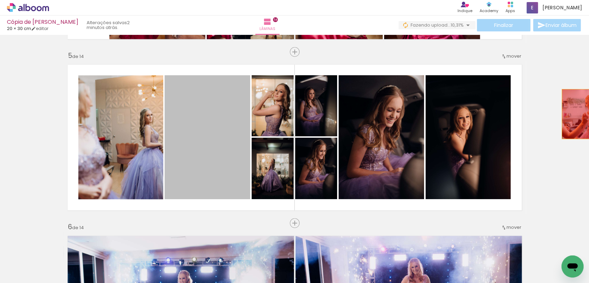
drag, startPoint x: 211, startPoint y: 105, endPoint x: 245, endPoint y: 122, distance: 38.4
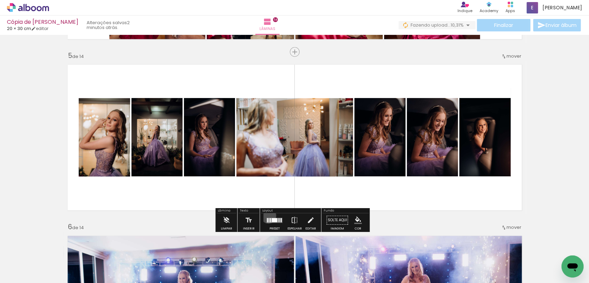
click at [267, 215] on div at bounding box center [274, 220] width 19 height 14
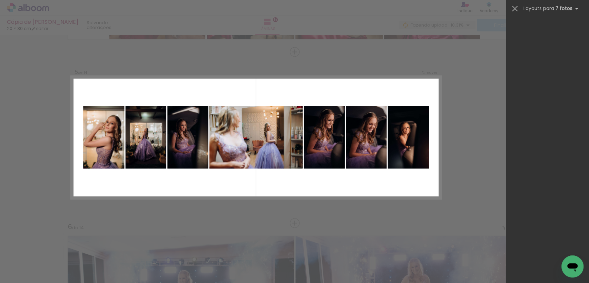
scroll to position [3165, 0]
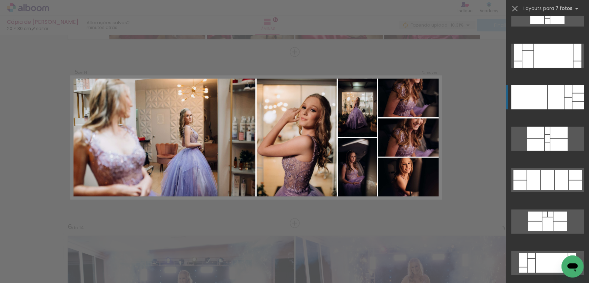
click at [567, 103] on div at bounding box center [567, 104] width 7 height 12
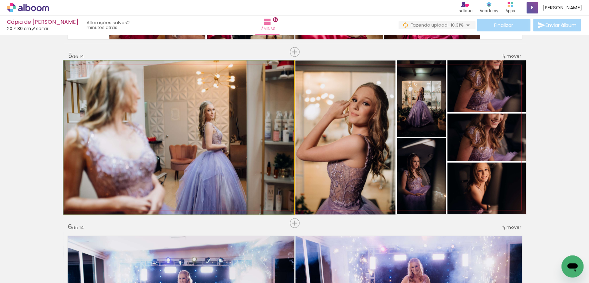
click at [225, 126] on quentale-photo at bounding box center [178, 137] width 230 height 154
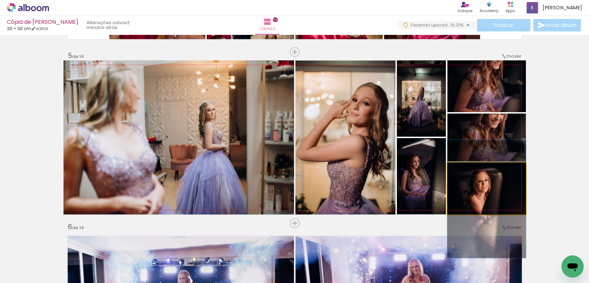
drag, startPoint x: 481, startPoint y: 192, endPoint x: 480, endPoint y: 202, distance: 10.4
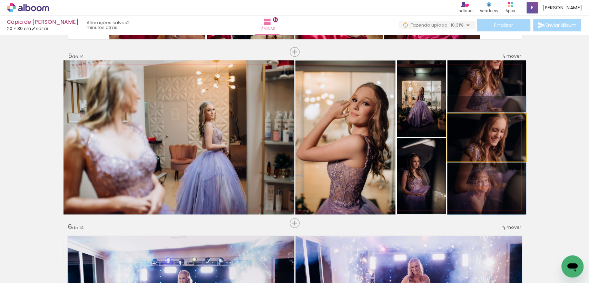
drag, startPoint x: 512, startPoint y: 138, endPoint x: 512, endPoint y: 155, distance: 17.6
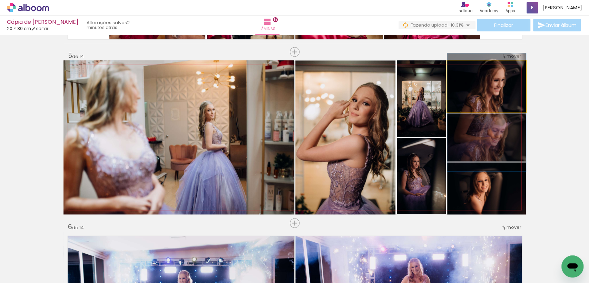
drag, startPoint x: 495, startPoint y: 83, endPoint x: 497, endPoint y: 108, distance: 25.2
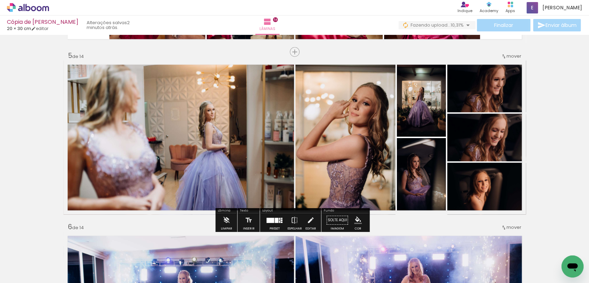
click at [272, 223] on div at bounding box center [274, 220] width 19 height 14
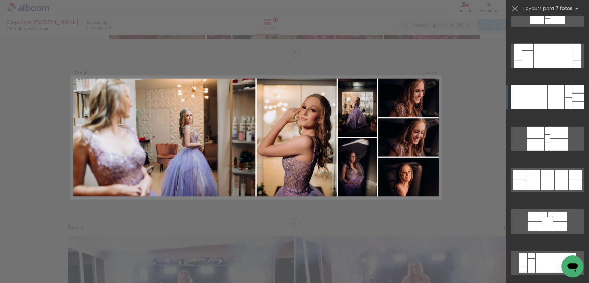
scroll to position [3229, 0]
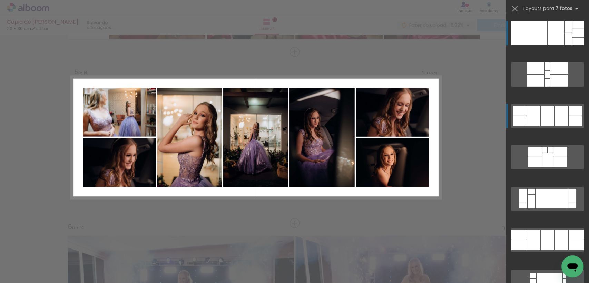
click at [562, 109] on div at bounding box center [561, 116] width 13 height 20
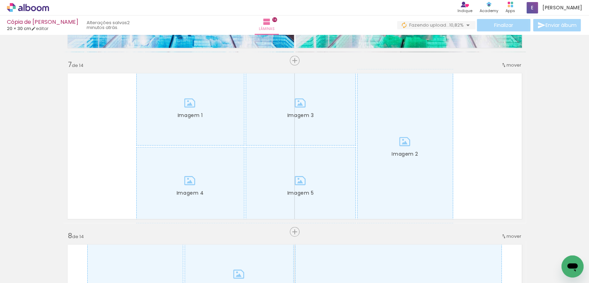
scroll to position [985, 0]
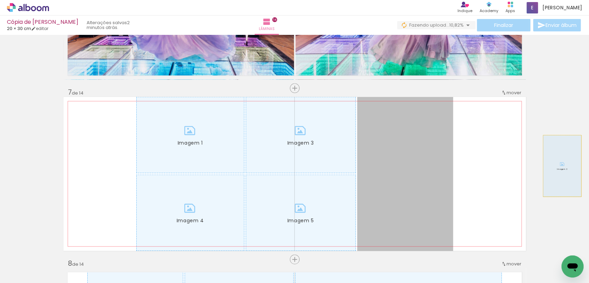
drag, startPoint x: 493, startPoint y: 175, endPoint x: 560, endPoint y: 166, distance: 66.9
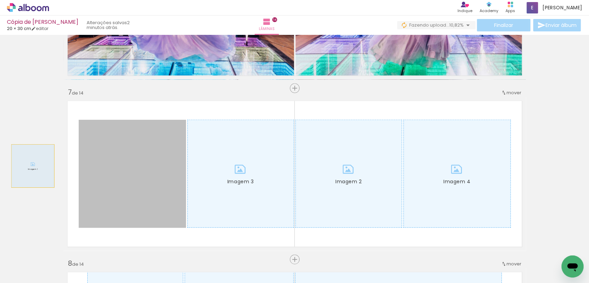
drag, startPoint x: 144, startPoint y: 180, endPoint x: 30, endPoint y: 166, distance: 114.7
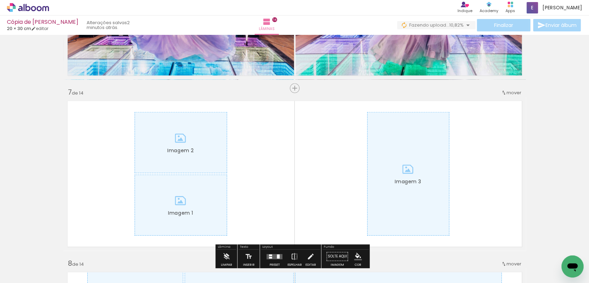
click at [98, 159] on quentale-layouter "Imagem 1 Imagem 2 Imagem 3" at bounding box center [294, 174] width 462 height 154
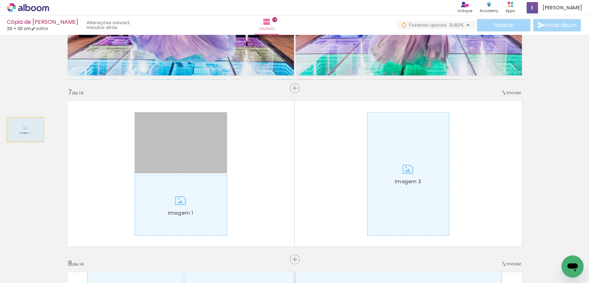
drag, startPoint x: 108, startPoint y: 135, endPoint x: 22, endPoint y: 130, distance: 85.7
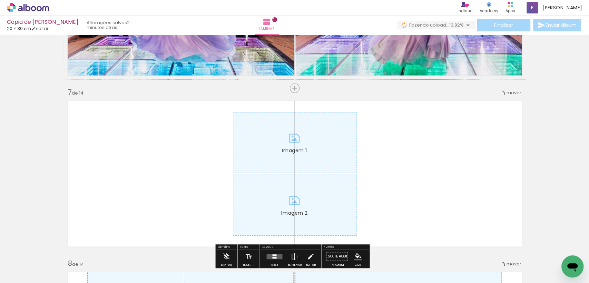
click at [161, 134] on quentale-layouter "Imagem 1 Imagem 2" at bounding box center [294, 174] width 462 height 154
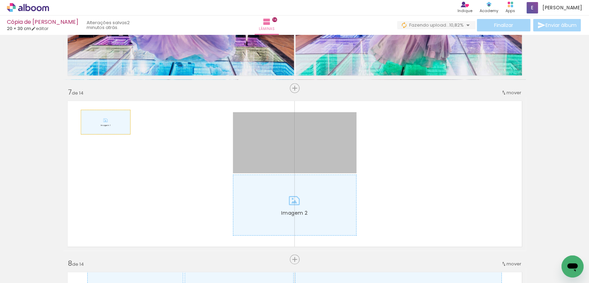
drag, startPoint x: 231, startPoint y: 136, endPoint x: 71, endPoint y: 112, distance: 162.5
click at [71, 112] on quentale-layouter "Imagem 1 Imagem 2" at bounding box center [294, 174] width 462 height 154
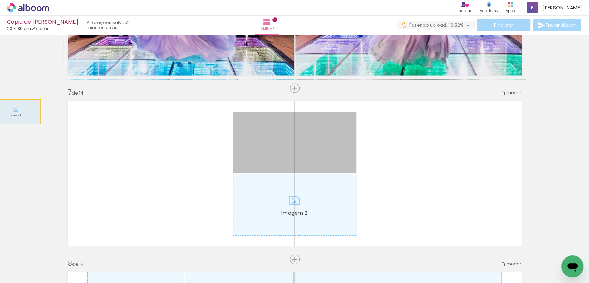
drag, startPoint x: 236, startPoint y: 152, endPoint x: 254, endPoint y: 146, distance: 19.5
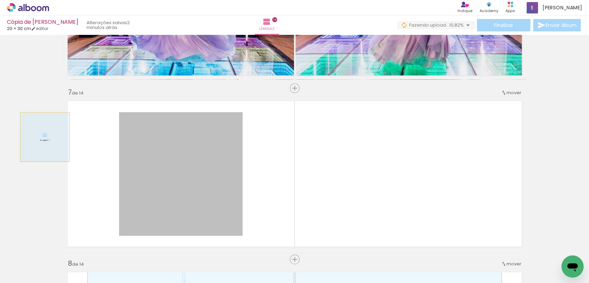
drag, startPoint x: 226, startPoint y: 149, endPoint x: 143, endPoint y: 152, distance: 82.9
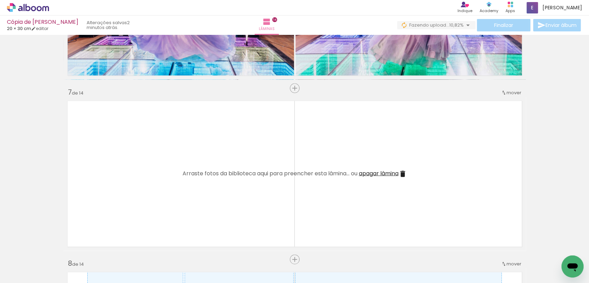
scroll to position [0, 739]
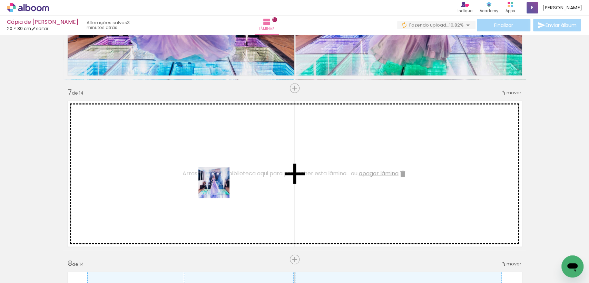
drag, startPoint x: 219, startPoint y: 192, endPoint x: 219, endPoint y: 187, distance: 4.5
click at [219, 187] on quentale-workspace at bounding box center [294, 141] width 589 height 283
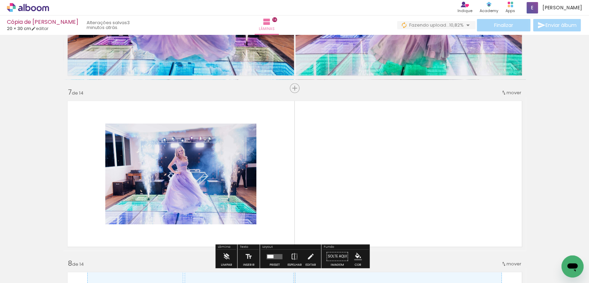
drag, startPoint x: 337, startPoint y: 270, endPoint x: 374, endPoint y: 260, distance: 38.3
click at [339, 192] on quentale-workspace at bounding box center [294, 141] width 589 height 283
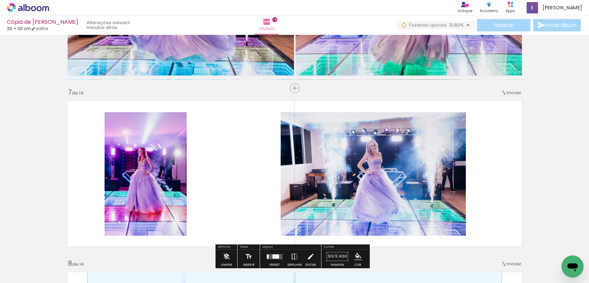
drag, startPoint x: 374, startPoint y: 260, endPoint x: 417, endPoint y: 279, distance: 47.3
click at [375, 226] on quentale-workspace at bounding box center [294, 141] width 589 height 283
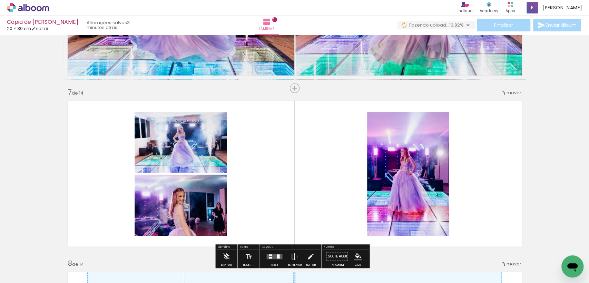
drag, startPoint x: 418, startPoint y: 261, endPoint x: 465, endPoint y: 270, distance: 48.2
click at [408, 228] on quentale-workspace at bounding box center [294, 141] width 589 height 283
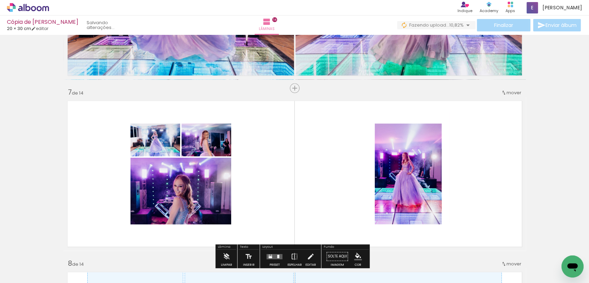
click at [403, 184] on quentale-workspace at bounding box center [294, 141] width 589 height 283
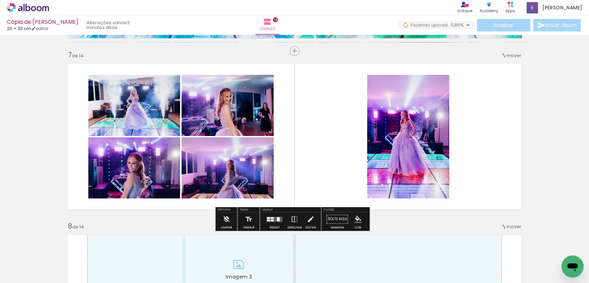
scroll to position [1043, 0]
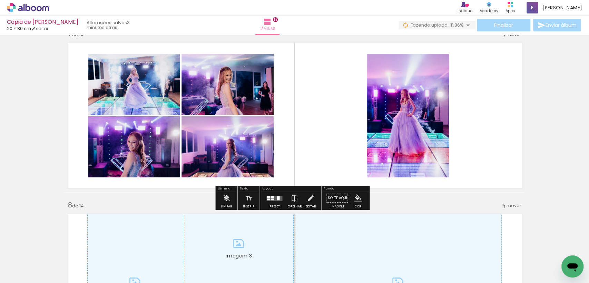
click at [275, 211] on div at bounding box center [239, 248] width 108 height 76
click at [276, 192] on div at bounding box center [274, 198] width 19 height 14
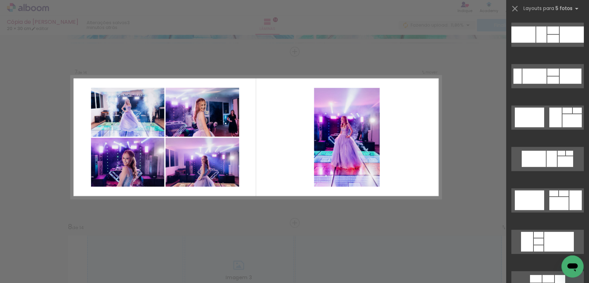
scroll to position [2730, 0]
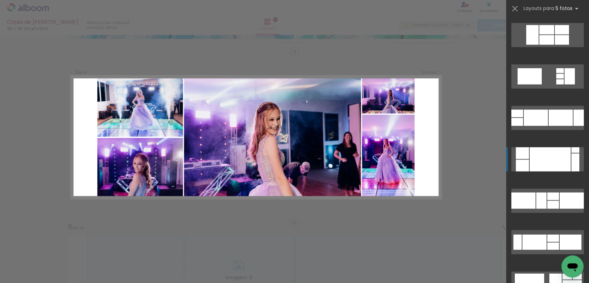
click at [550, 156] on div at bounding box center [550, 159] width 41 height 24
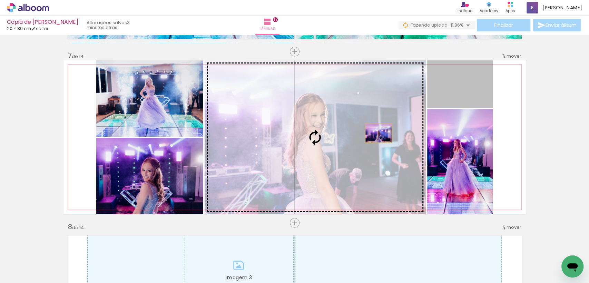
drag, startPoint x: 458, startPoint y: 92, endPoint x: 356, endPoint y: 139, distance: 112.7
click at [0, 0] on slot at bounding box center [0, 0] width 0 height 0
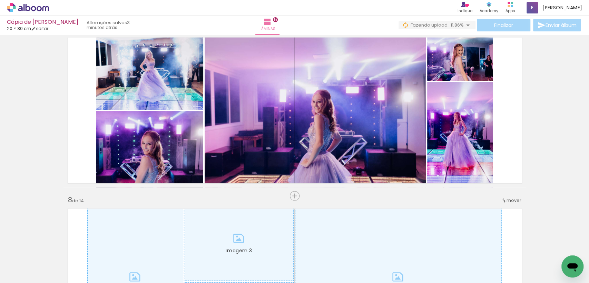
scroll to position [1024, 0]
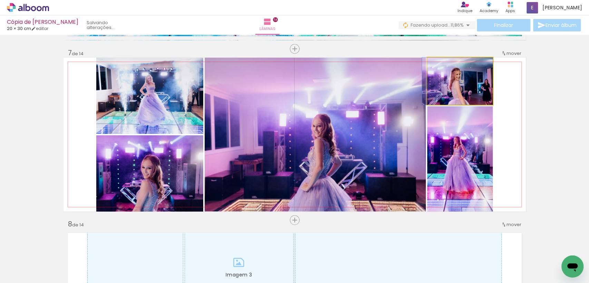
drag, startPoint x: 462, startPoint y: 82, endPoint x: 340, endPoint y: 143, distance: 136.2
click at [0, 0] on slot at bounding box center [0, 0] width 0 height 0
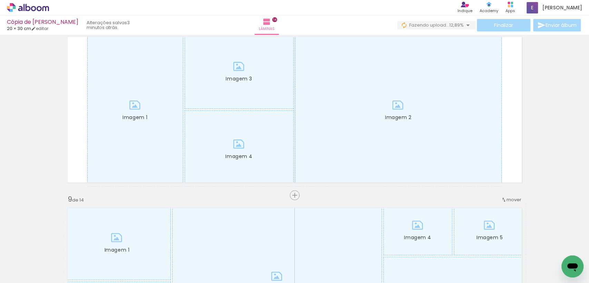
scroll to position [1203, 0]
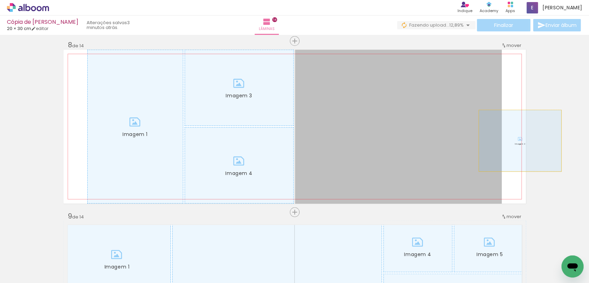
drag, startPoint x: 444, startPoint y: 143, endPoint x: 517, endPoint y: 140, distance: 72.8
click at [517, 140] on quentale-layouter "Imagem 1 Imagem 2 Imagem 3 Imagem 4" at bounding box center [294, 127] width 462 height 154
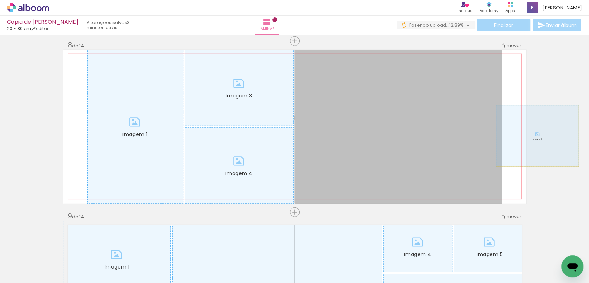
drag, startPoint x: 442, startPoint y: 148, endPoint x: 140, endPoint y: 108, distance: 304.2
click at [546, 136] on div "Inserir lâmina 1 de 14 Inserir lâmina 2 de 14 Inserir lâmina 3 de 14 Inserir lâ…" at bounding box center [294, 117] width 589 height 2567
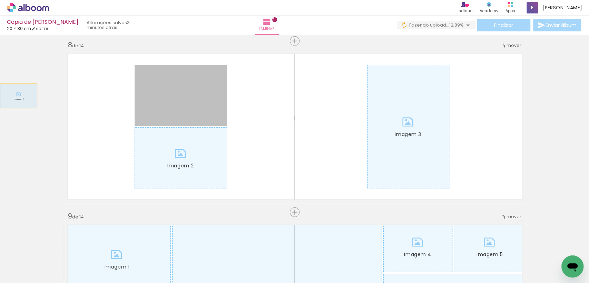
drag, startPoint x: 140, startPoint y: 108, endPoint x: 163, endPoint y: 94, distance: 26.8
click at [5, 91] on div "Inserir lâmina 1 de 14 Inserir lâmina 2 de 14 Inserir lâmina 3 de 14 Inserir lâ…" at bounding box center [294, 117] width 589 height 2567
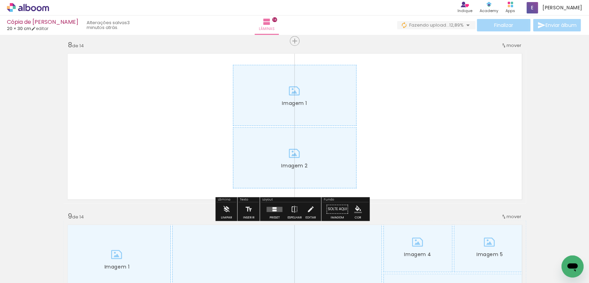
drag, startPoint x: 172, startPoint y: 92, endPoint x: 80, endPoint y: 86, distance: 92.6
click at [63, 88] on quentale-layouter "Imagem 1 Imagem 2" at bounding box center [294, 127] width 462 height 154
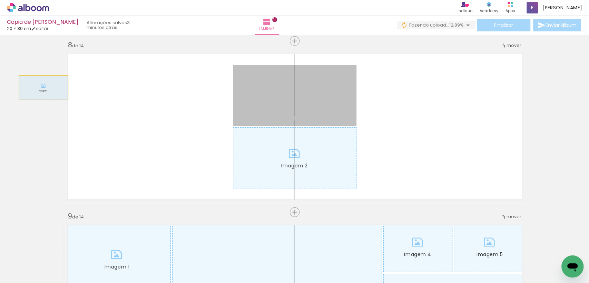
drag, startPoint x: 233, startPoint y: 78, endPoint x: 237, endPoint y: 83, distance: 6.8
click at [36, 87] on div "Inserir lâmina 1 de 14 Inserir lâmina 2 de 14 Inserir lâmina 3 de 14 Inserir lâ…" at bounding box center [294, 117] width 589 height 2567
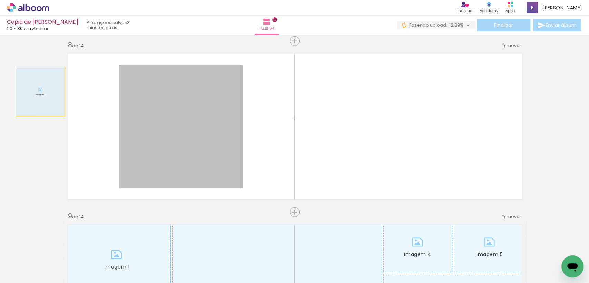
drag, startPoint x: 88, startPoint y: 88, endPoint x: 18, endPoint y: 89, distance: 70.7
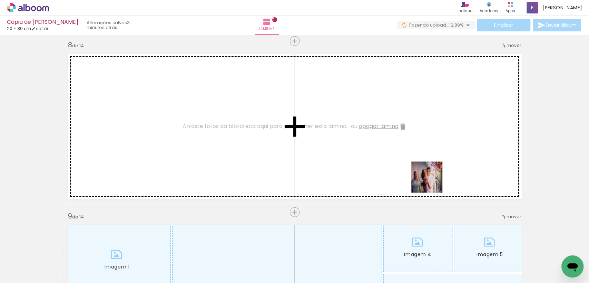
drag, startPoint x: 439, startPoint y: 187, endPoint x: 432, endPoint y: 182, distance: 8.2
click at [432, 182] on quentale-workspace at bounding box center [294, 141] width 589 height 283
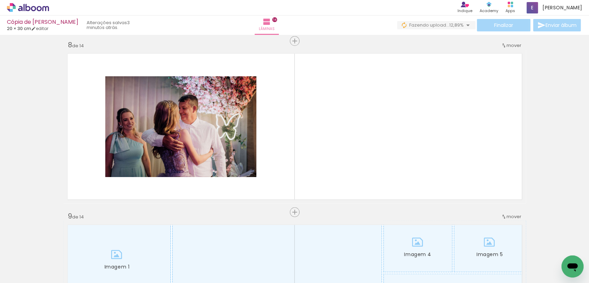
scroll to position [0, 1177]
drag, startPoint x: 96, startPoint y: 255, endPoint x: 134, endPoint y: 260, distance: 38.4
click at [144, 168] on quentale-workspace at bounding box center [294, 141] width 589 height 283
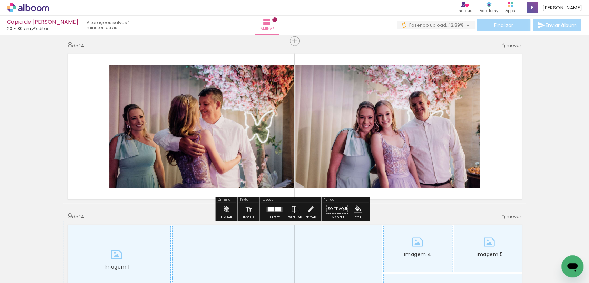
drag, startPoint x: 132, startPoint y: 260, endPoint x: 168, endPoint y: 209, distance: 62.0
click at [168, 209] on quentale-workspace at bounding box center [294, 141] width 589 height 283
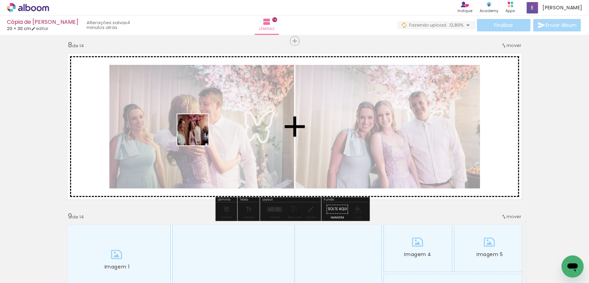
drag, startPoint x: 162, startPoint y: 262, endPoint x: 146, endPoint y: 250, distance: 20.3
click at [198, 136] on quentale-workspace at bounding box center [294, 141] width 589 height 283
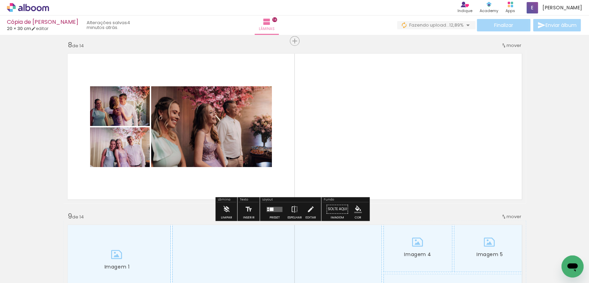
drag, startPoint x: 129, startPoint y: 260, endPoint x: 176, endPoint y: 159, distance: 111.6
click at [176, 159] on quentale-workspace at bounding box center [294, 141] width 589 height 283
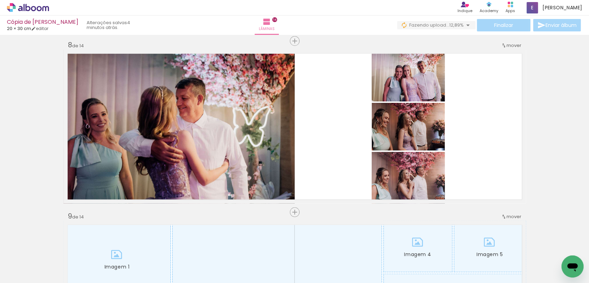
drag, startPoint x: 201, startPoint y: 260, endPoint x: 237, endPoint y: 251, distance: 36.4
click at [230, 188] on quentale-workspace at bounding box center [294, 141] width 589 height 283
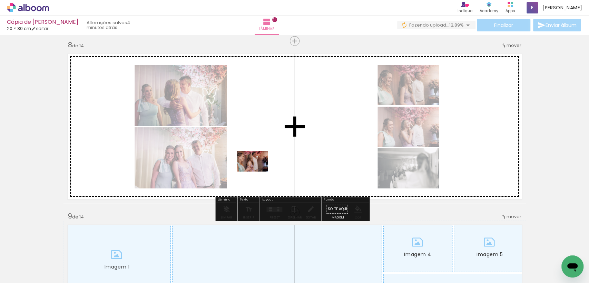
drag, startPoint x: 244, startPoint y: 262, endPoint x: 257, endPoint y: 171, distance: 91.8
click at [257, 171] on quentale-workspace at bounding box center [294, 141] width 589 height 283
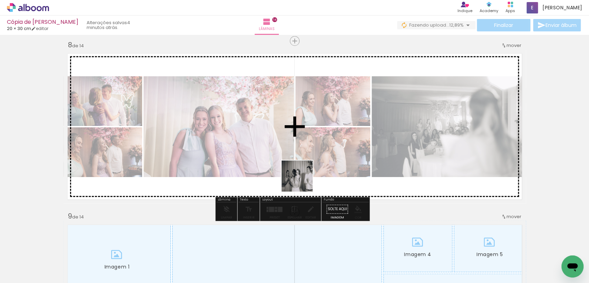
drag, startPoint x: 284, startPoint y: 265, endPoint x: 320, endPoint y: 236, distance: 45.9
click at [304, 179] on quentale-workspace at bounding box center [294, 141] width 589 height 283
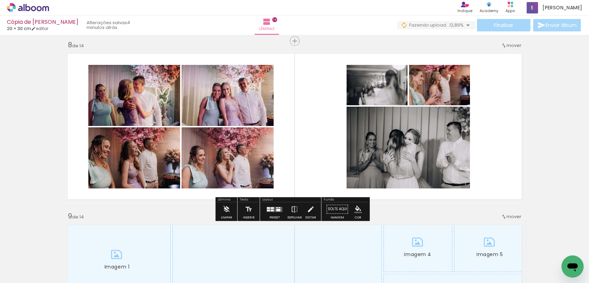
click at [273, 205] on div at bounding box center [274, 210] width 19 height 14
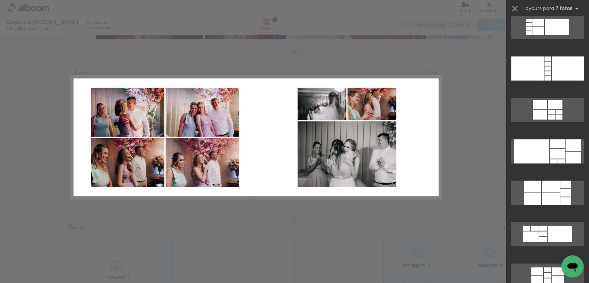
scroll to position [907, 0]
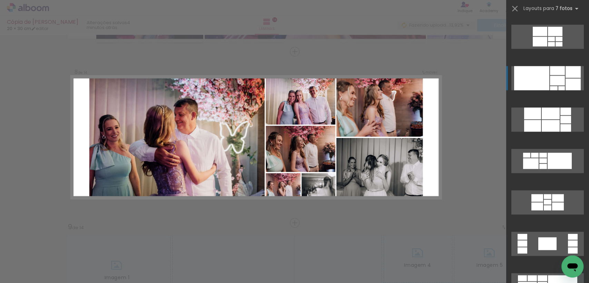
click at [568, 71] on div at bounding box center [572, 72] width 15 height 12
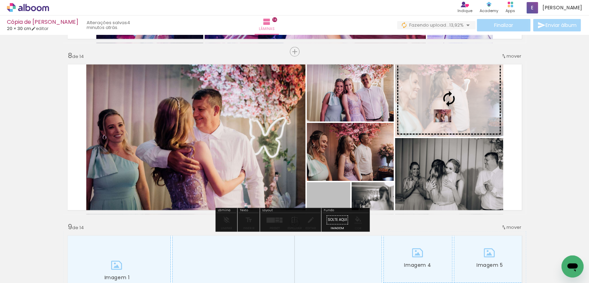
drag, startPoint x: 328, startPoint y: 199, endPoint x: 439, endPoint y: 116, distance: 138.3
click at [0, 0] on slot at bounding box center [0, 0] width 0 height 0
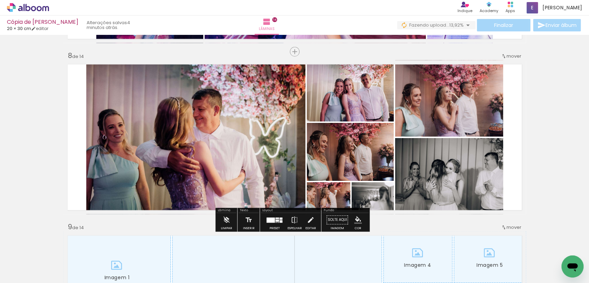
click at [275, 222] on div at bounding box center [275, 222] width 1 height 0
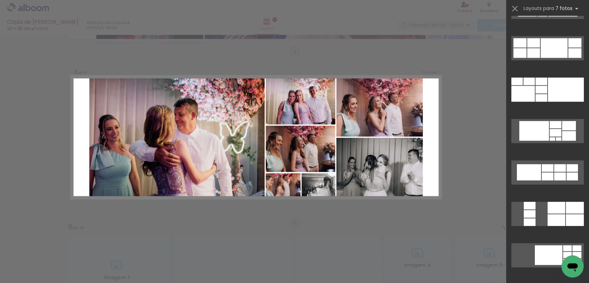
scroll to position [1419, 0]
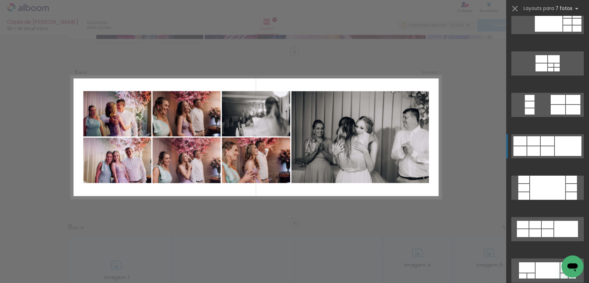
click at [560, 149] on div at bounding box center [568, 146] width 27 height 20
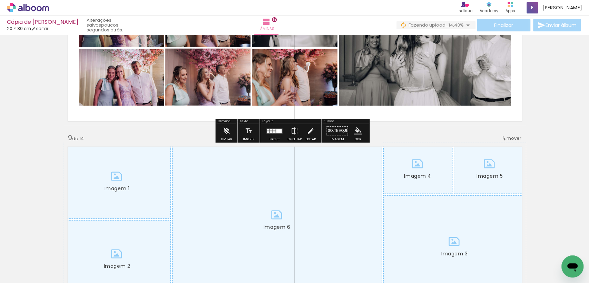
scroll to position [1350, 0]
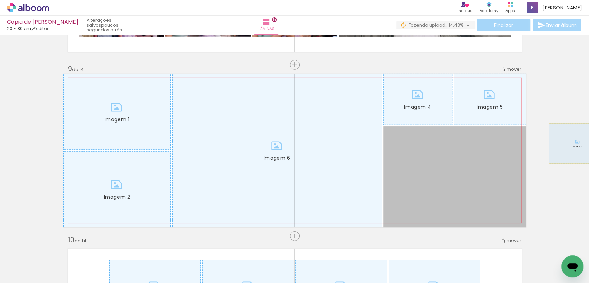
drag, startPoint x: 574, startPoint y: 143, endPoint x: 487, endPoint y: 106, distance: 94.8
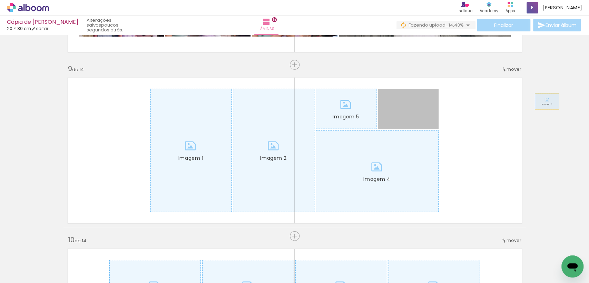
drag, startPoint x: 421, startPoint y: 117, endPoint x: 307, endPoint y: 156, distance: 120.8
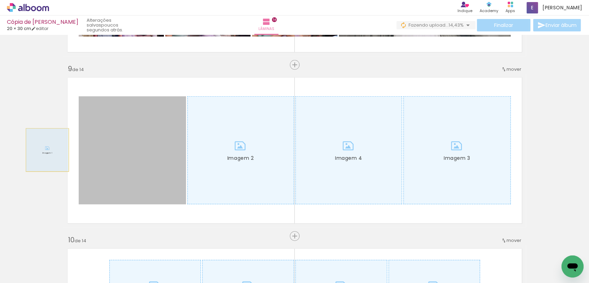
drag, startPoint x: 126, startPoint y: 155, endPoint x: 130, endPoint y: 141, distance: 14.5
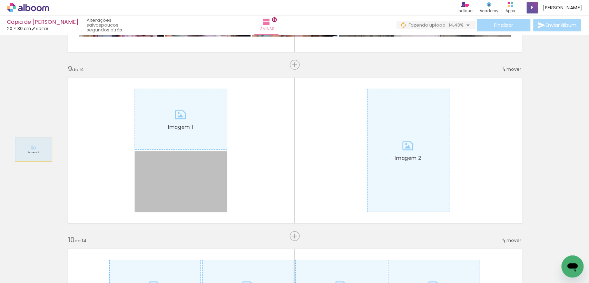
drag, startPoint x: 208, startPoint y: 170, endPoint x: 149, endPoint y: 111, distance: 83.4
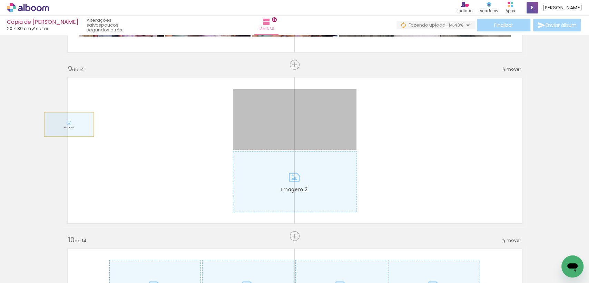
drag, startPoint x: 134, startPoint y: 127, endPoint x: 66, endPoint y: 124, distance: 67.7
click at [66, 124] on quentale-layouter "Imagem 1 Imagem 2" at bounding box center [294, 150] width 462 height 154
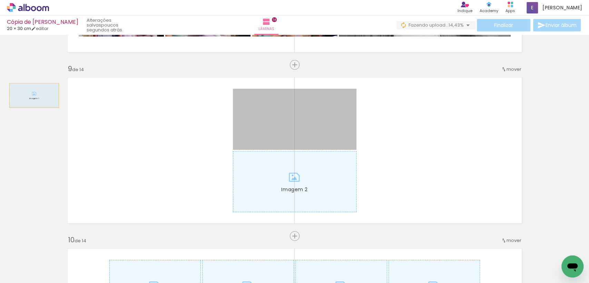
drag, startPoint x: 90, startPoint y: 100, endPoint x: 292, endPoint y: 117, distance: 202.1
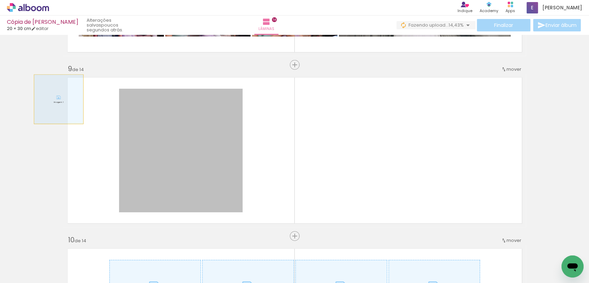
drag, startPoint x: 203, startPoint y: 119, endPoint x: 30, endPoint y: 95, distance: 173.9
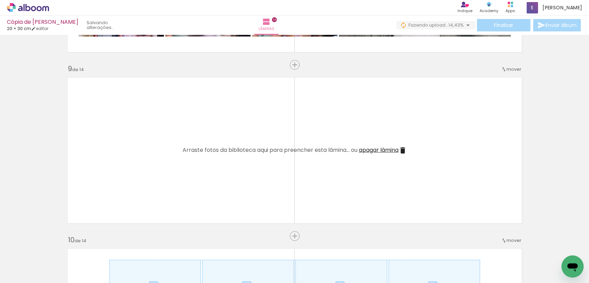
drag, startPoint x: 318, startPoint y: 249, endPoint x: 336, endPoint y: 224, distance: 31.2
click at [325, 204] on quentale-workspace at bounding box center [294, 141] width 589 height 283
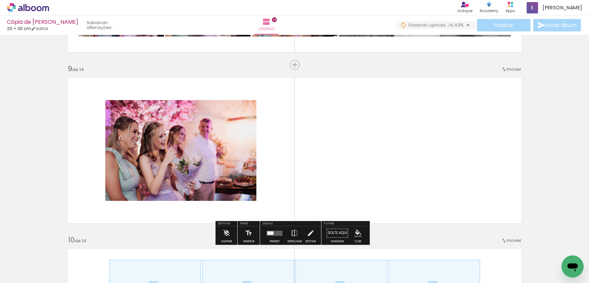
drag, startPoint x: 366, startPoint y: 258, endPoint x: 375, endPoint y: 193, distance: 65.9
click at [375, 193] on quentale-workspace at bounding box center [294, 141] width 589 height 283
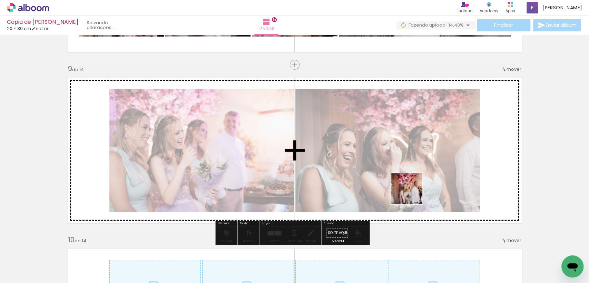
drag, startPoint x: 401, startPoint y: 259, endPoint x: 439, endPoint y: 260, distance: 38.3
click at [412, 194] on quentale-workspace at bounding box center [294, 141] width 589 height 283
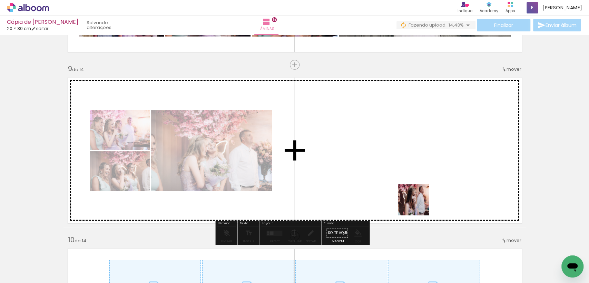
drag, startPoint x: 439, startPoint y: 260, endPoint x: 481, endPoint y: 266, distance: 42.5
click at [418, 205] on quentale-workspace at bounding box center [294, 141] width 589 height 283
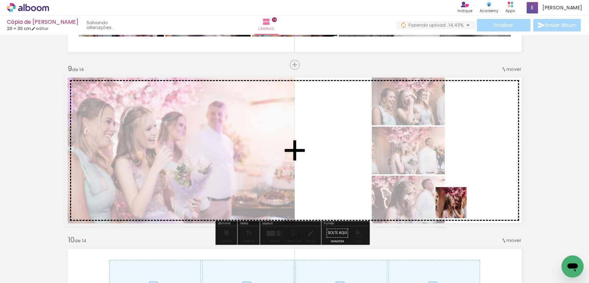
drag, startPoint x: 481, startPoint y: 257, endPoint x: 334, endPoint y: 255, distance: 146.6
click at [448, 192] on quentale-workspace at bounding box center [294, 141] width 589 height 283
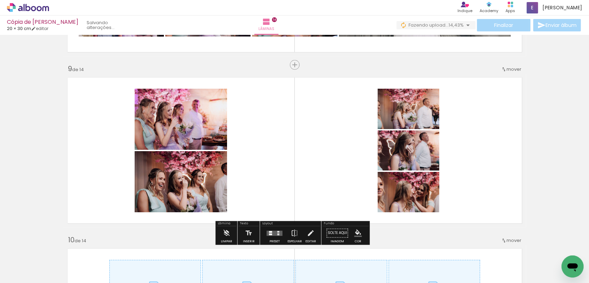
scroll to position [0, 1525]
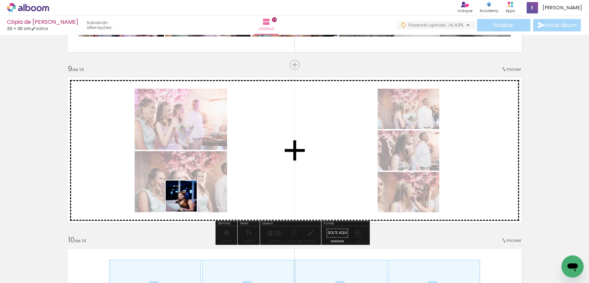
drag, startPoint x: 184, startPoint y: 208, endPoint x: 205, endPoint y: 250, distance: 47.1
click at [188, 197] on quentale-workspace at bounding box center [294, 141] width 589 height 283
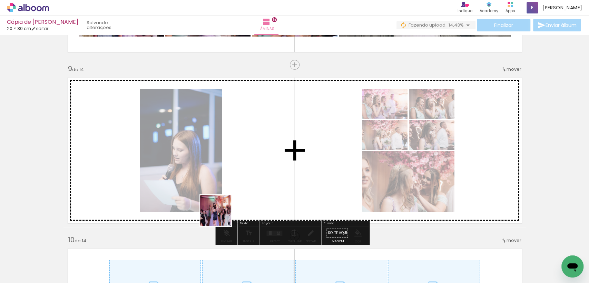
drag, startPoint x: 205, startPoint y: 250, endPoint x: 222, endPoint y: 213, distance: 40.3
click at [222, 213] on quentale-workspace at bounding box center [294, 141] width 589 height 283
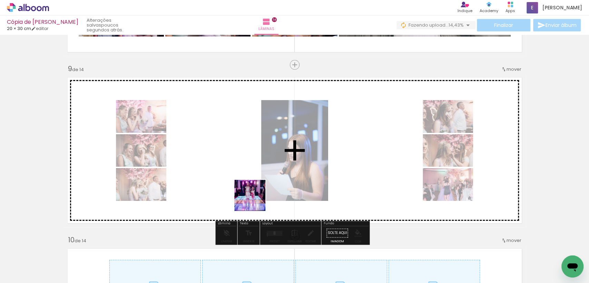
drag, startPoint x: 251, startPoint y: 260, endPoint x: 255, endPoint y: 200, distance: 60.2
click at [255, 200] on quentale-workspace at bounding box center [294, 141] width 589 height 283
